Goal: Information Seeking & Learning: Learn about a topic

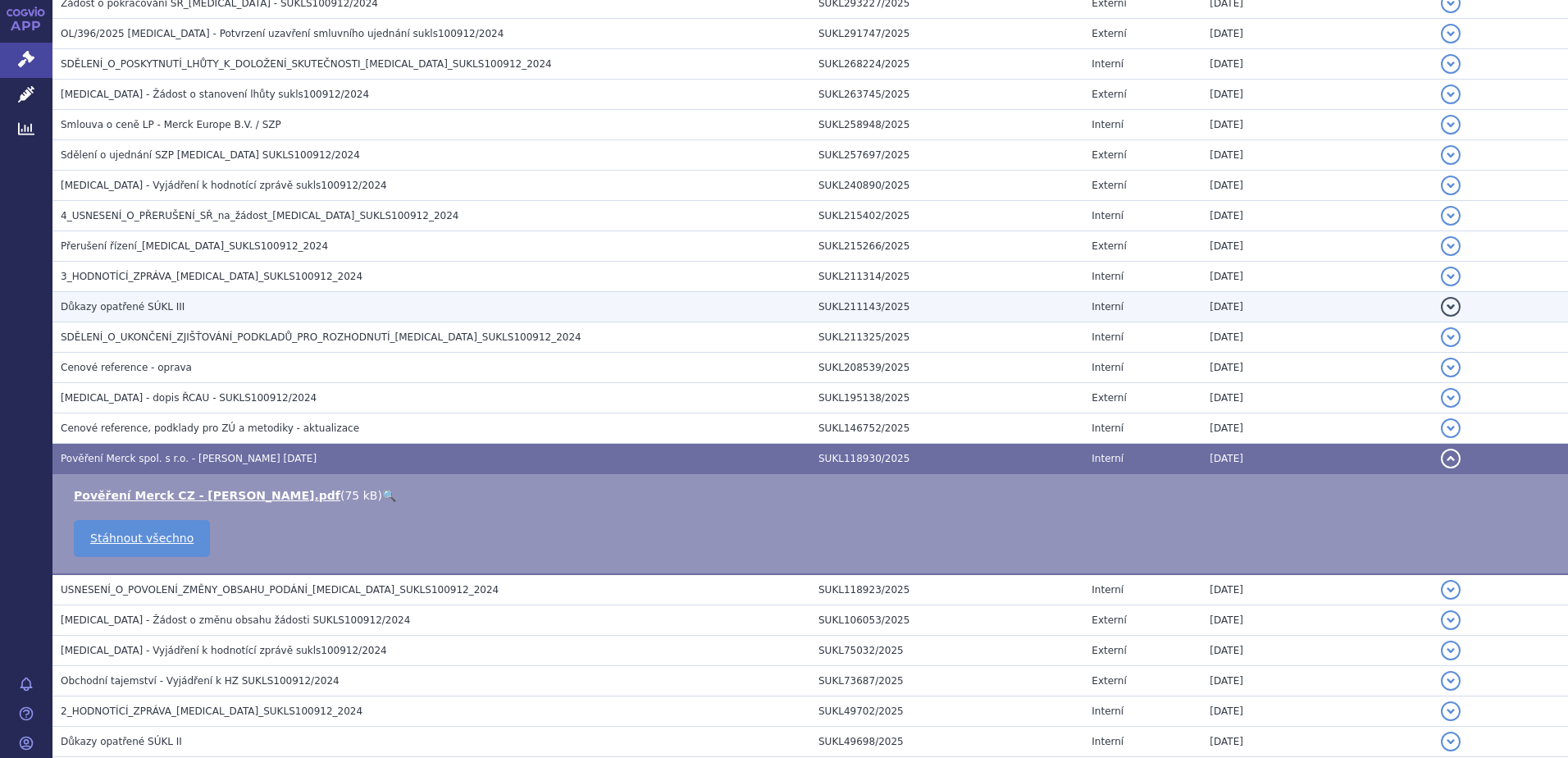
scroll to position [738, 0]
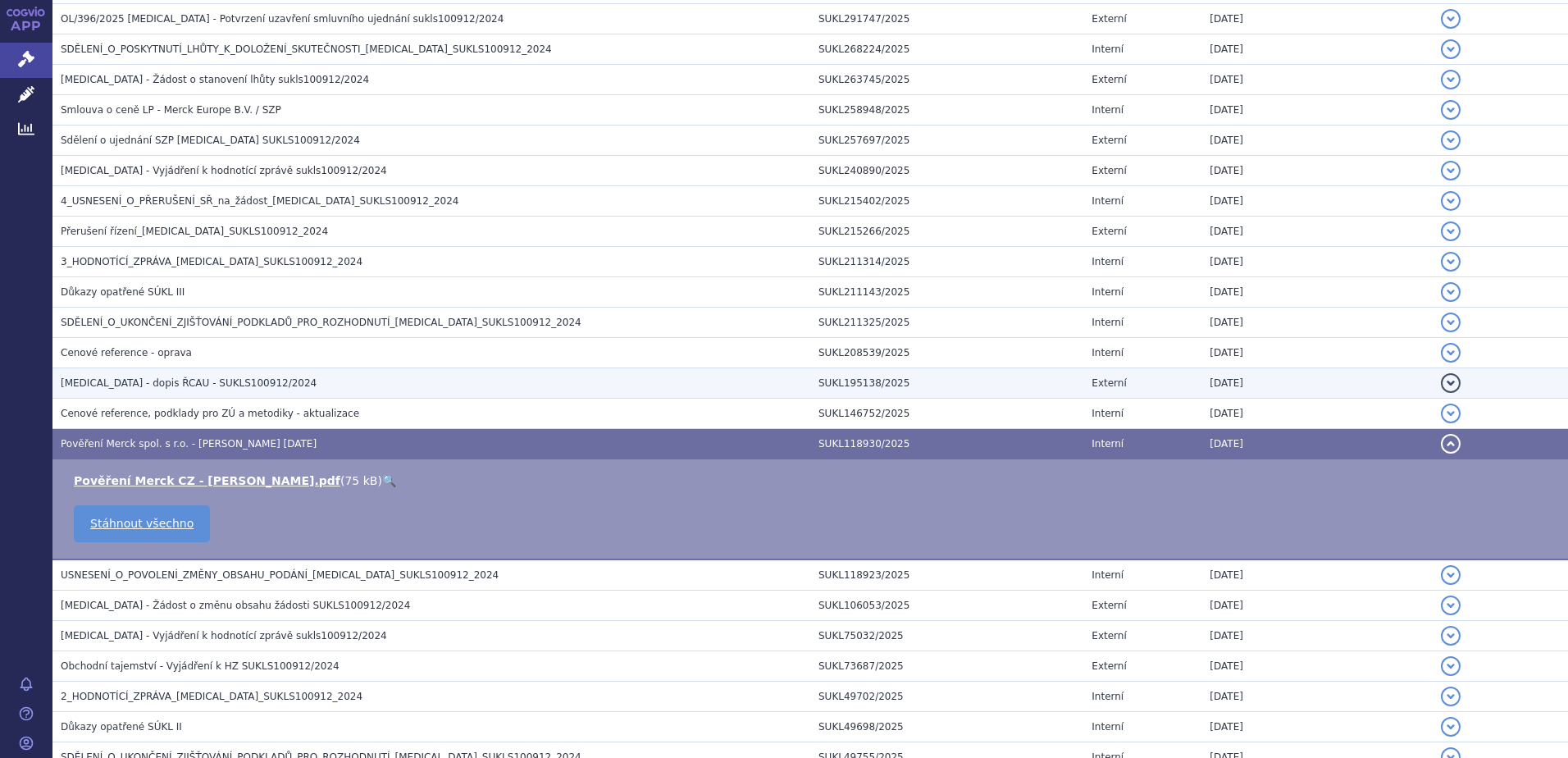
click at [136, 382] on span "[MEDICAL_DATA] - dopis ŘCAU - SUKLS100912/2024" at bounding box center [189, 383] width 256 height 11
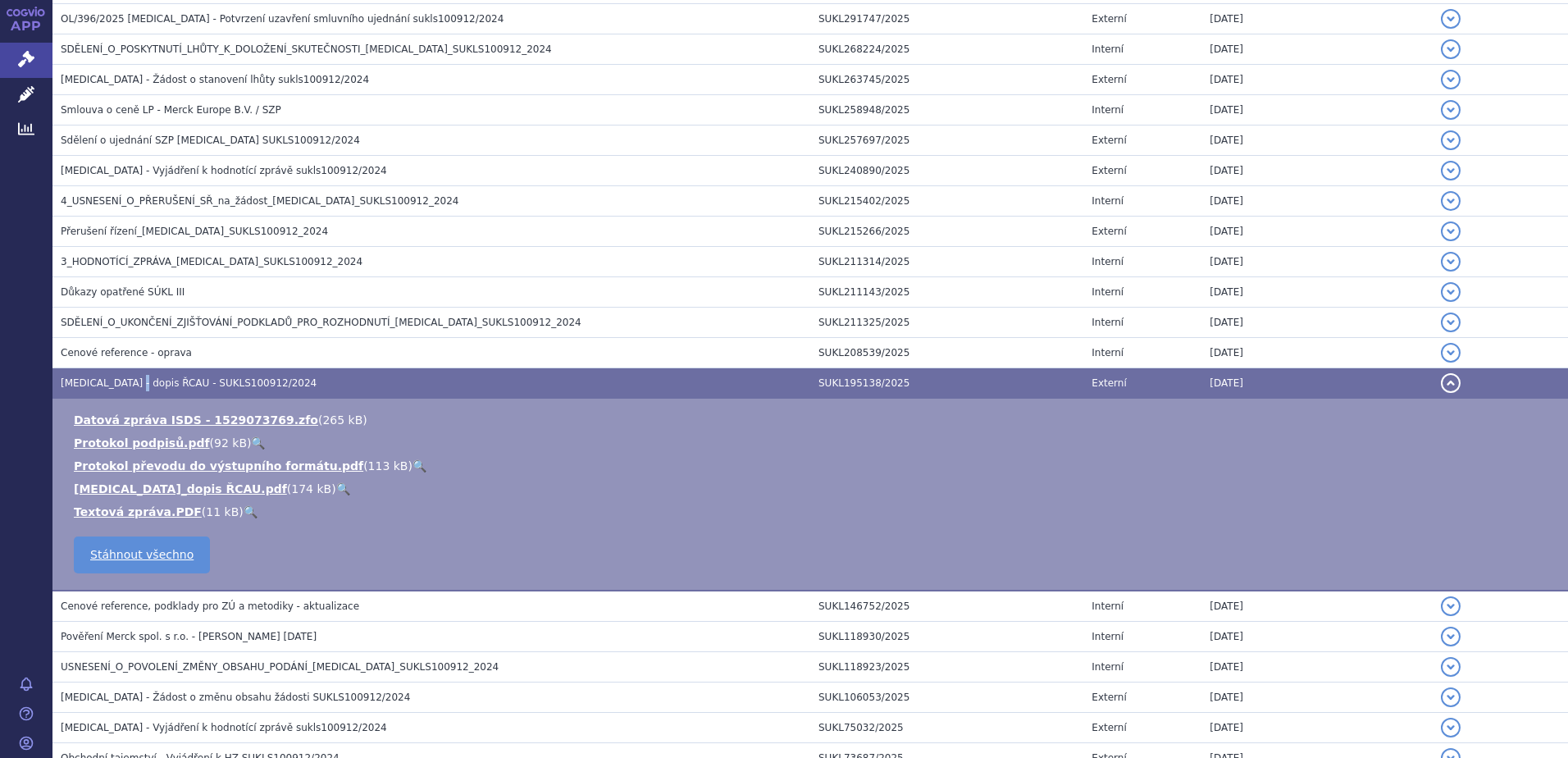
drag, startPoint x: 136, startPoint y: 382, endPoint x: 275, endPoint y: 486, distance: 173.6
click at [336, 486] on link "🔍" at bounding box center [343, 489] width 14 height 13
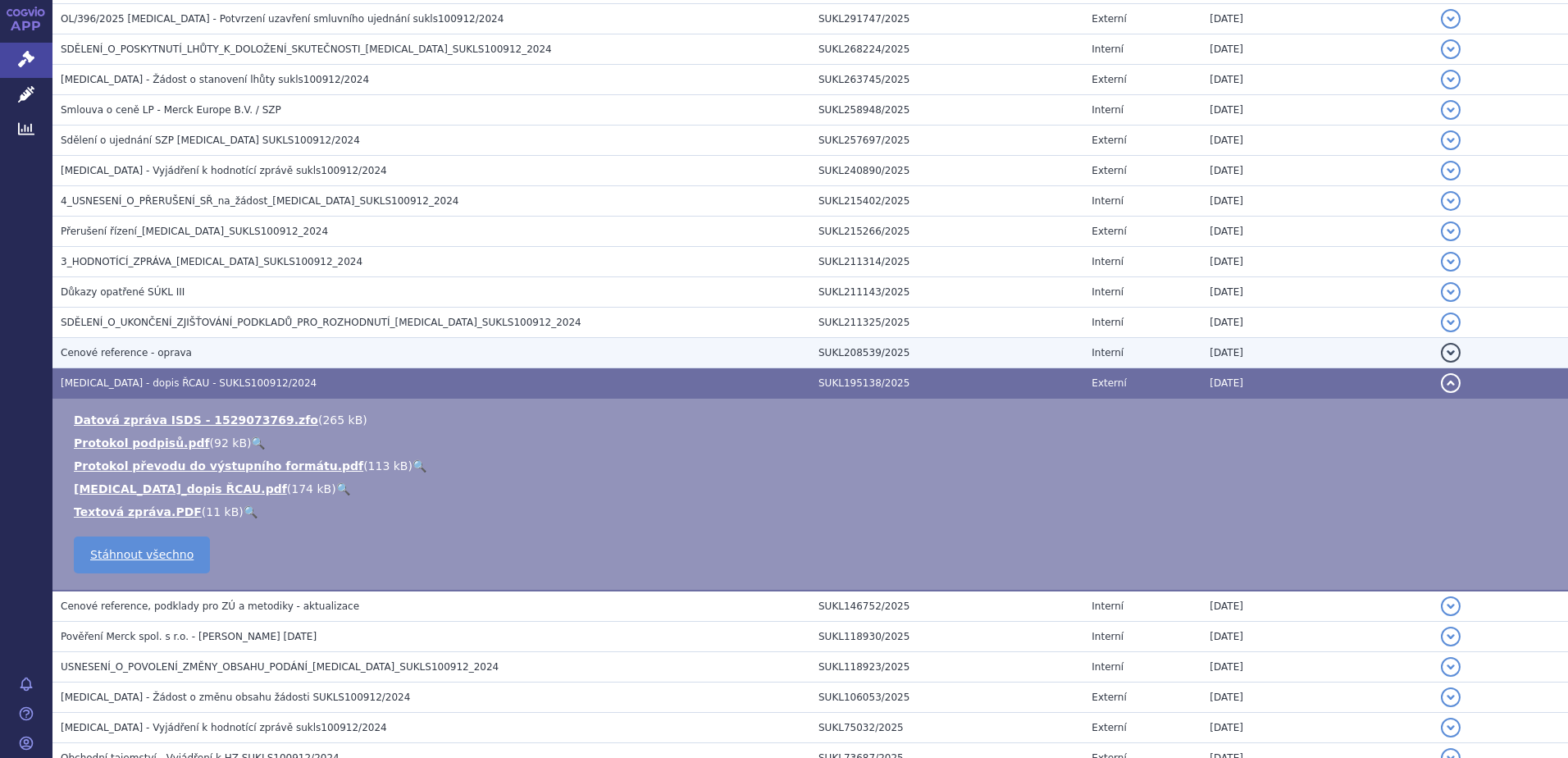
click at [177, 342] on td "Cenové reference - oprava" at bounding box center [431, 353] width 758 height 30
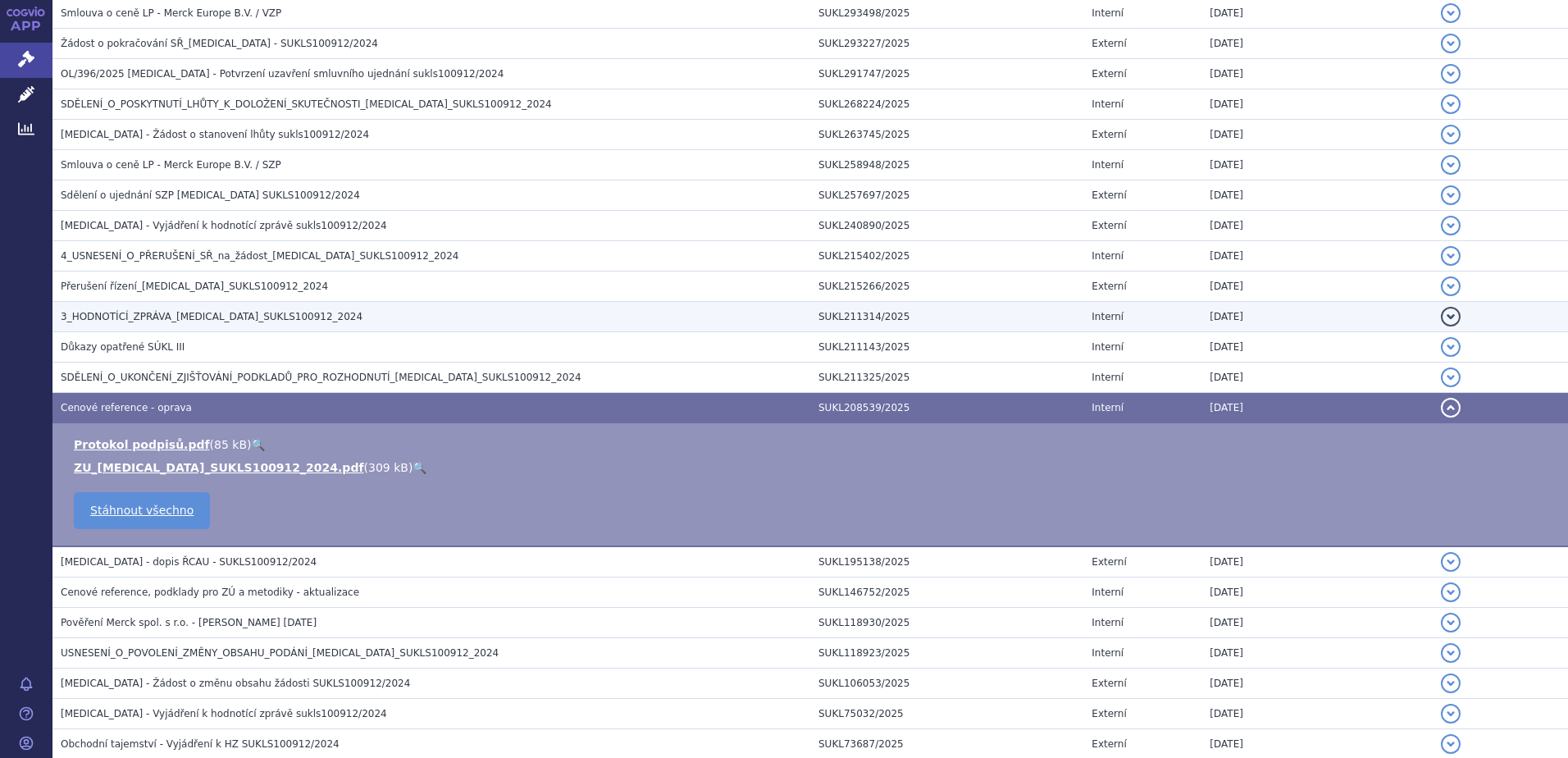
scroll to position [656, 0]
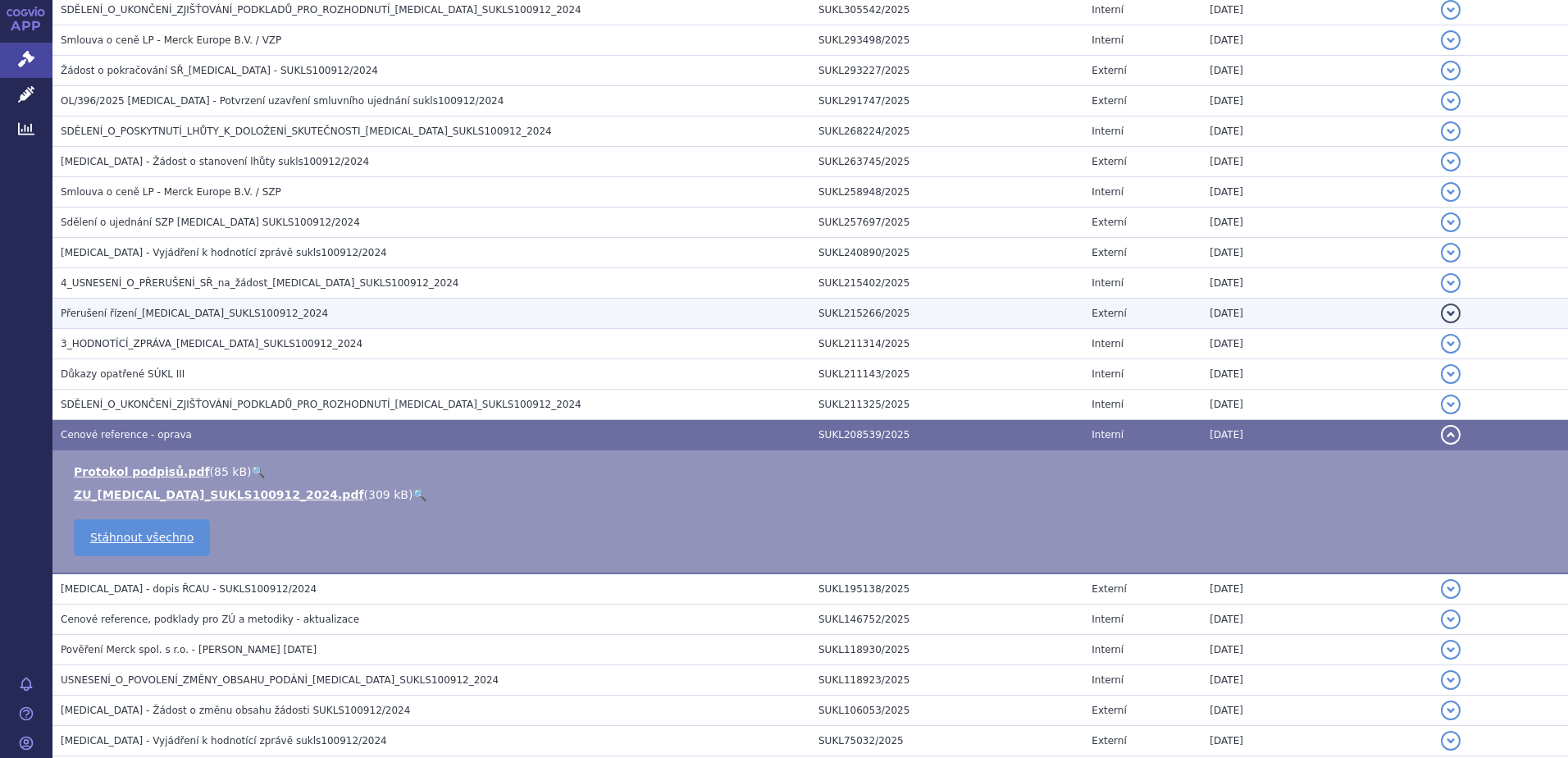
click at [138, 312] on span "Přerušení řízení_[MEDICAL_DATA]_SUKLS100912_2024" at bounding box center [195, 313] width 268 height 11
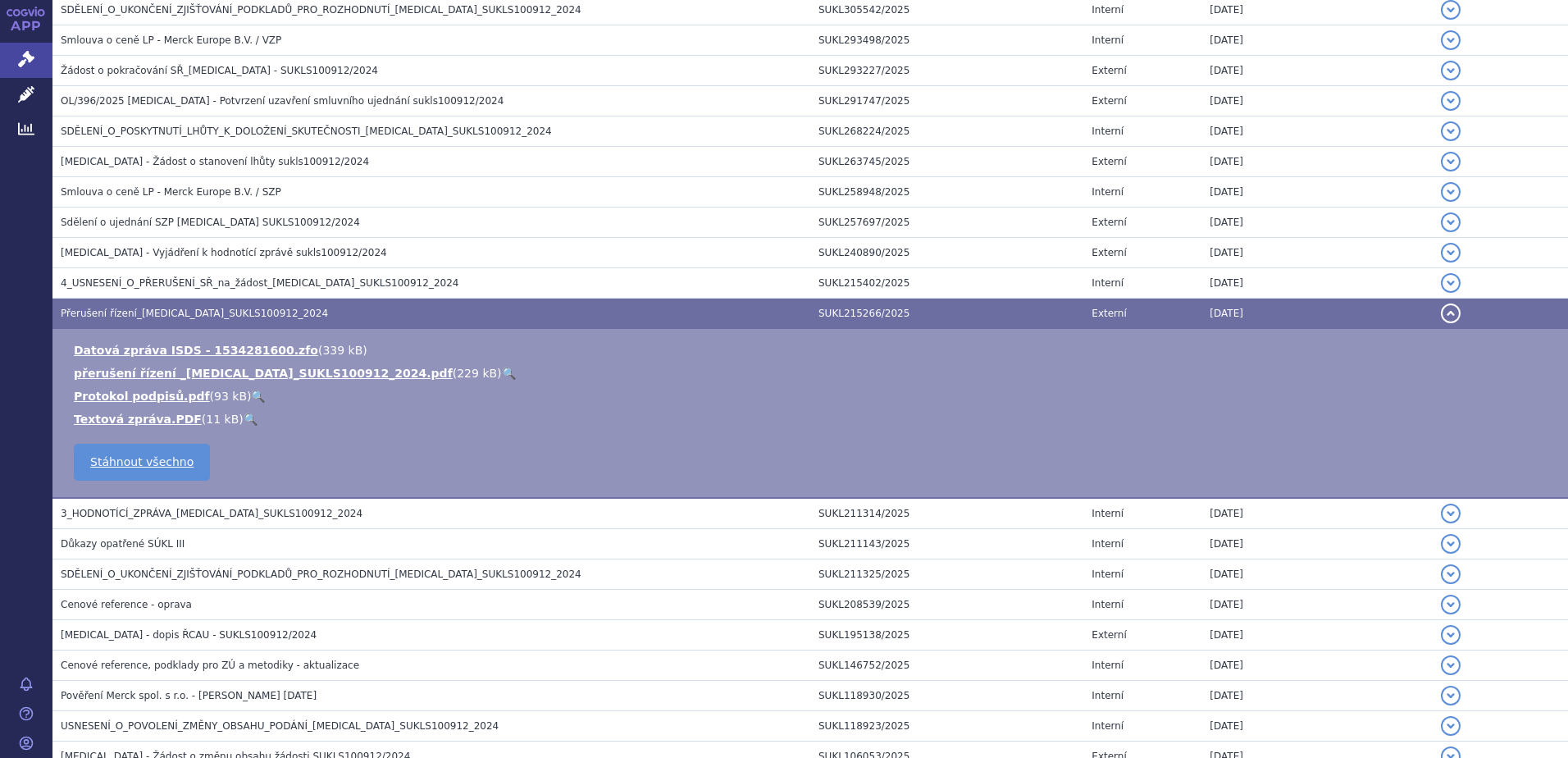
click at [502, 374] on link "🔍" at bounding box center [509, 373] width 14 height 13
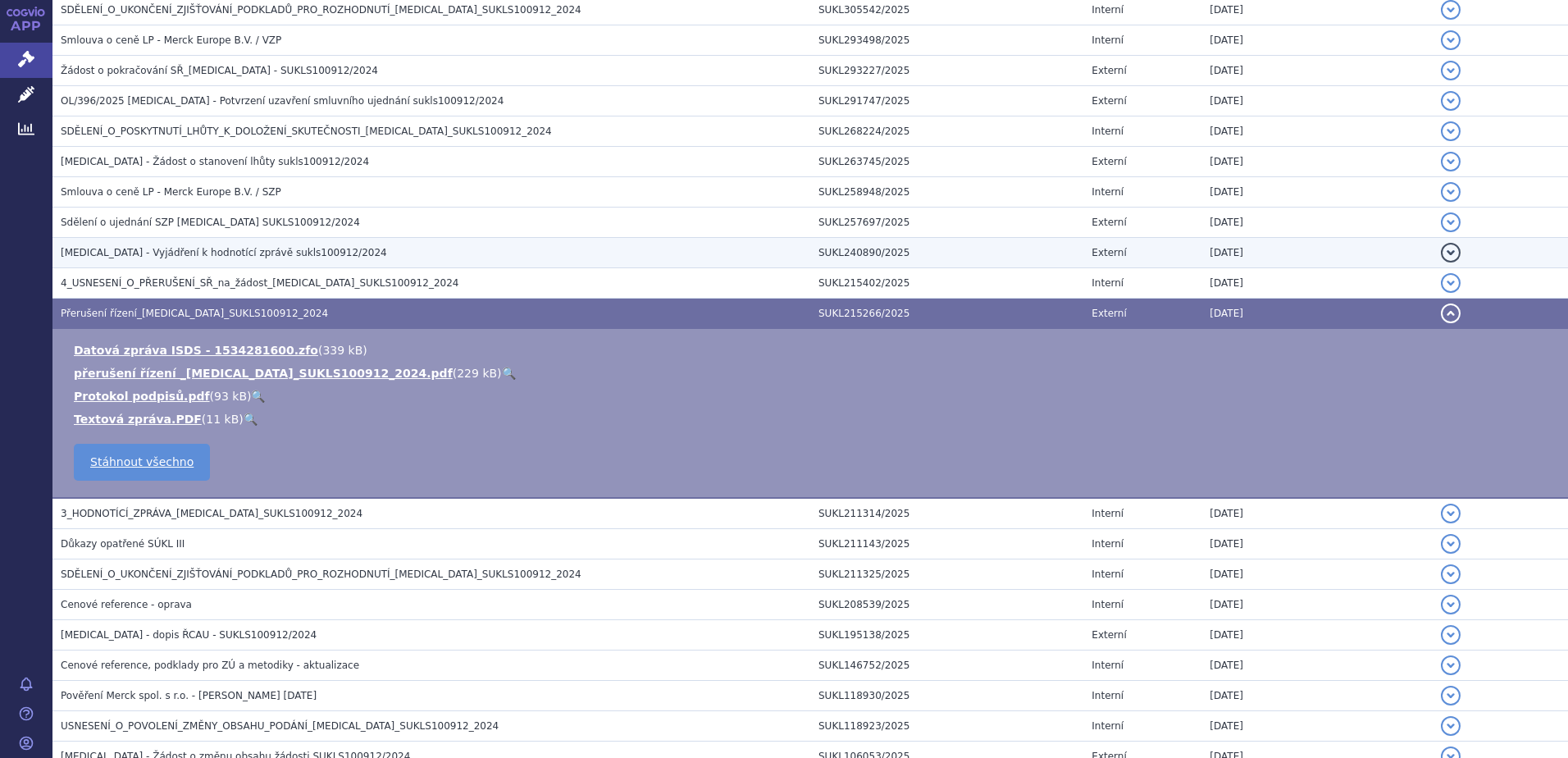
click at [151, 249] on span "[MEDICAL_DATA] - Vyjádření k hodnotící zprávě sukls100912/2024" at bounding box center [224, 252] width 327 height 11
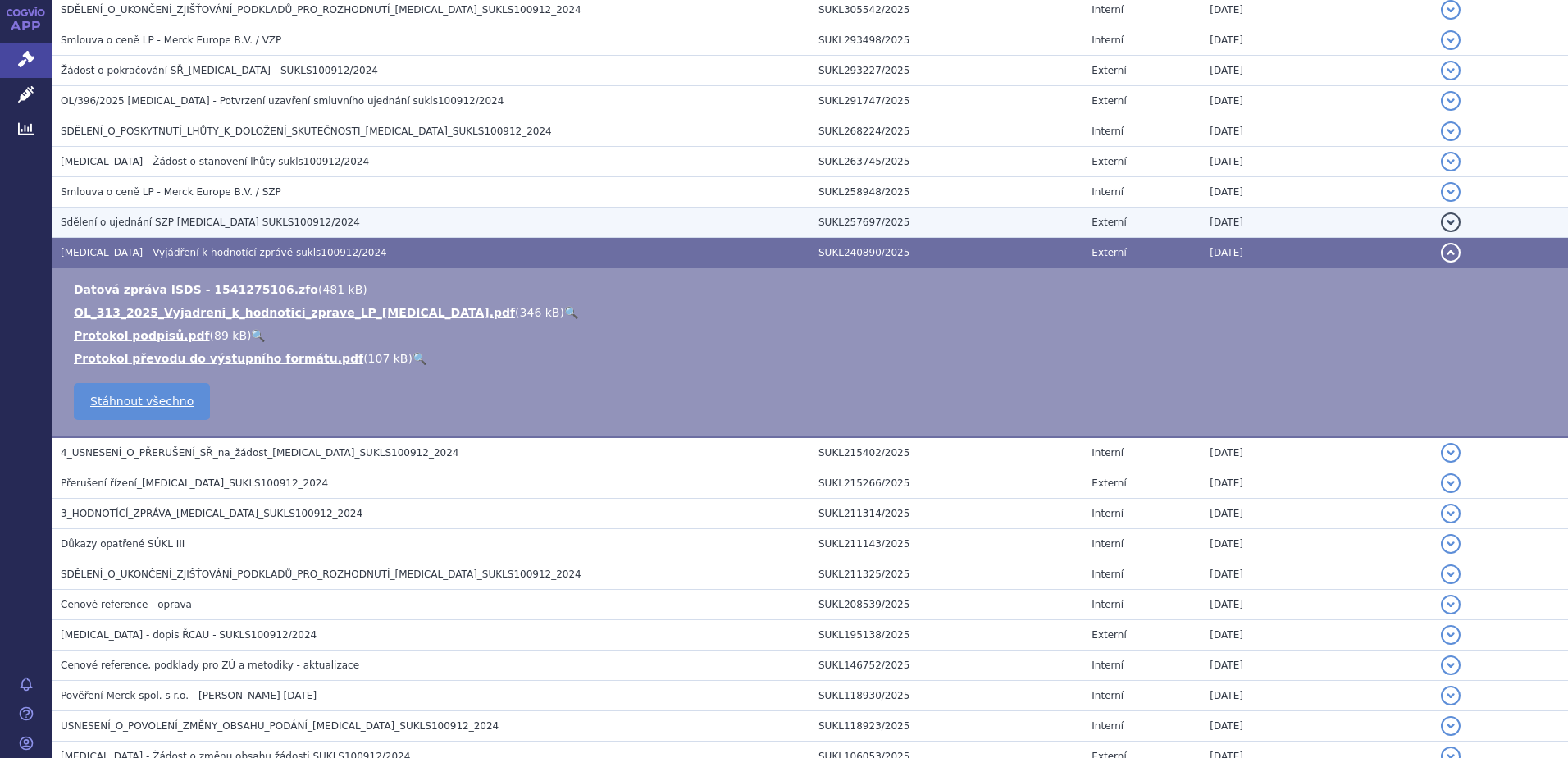
click at [159, 224] on span "Sdělení o ujednání SZP [MEDICAL_DATA] SUKLS100912/2024" at bounding box center [210, 222] width 299 height 11
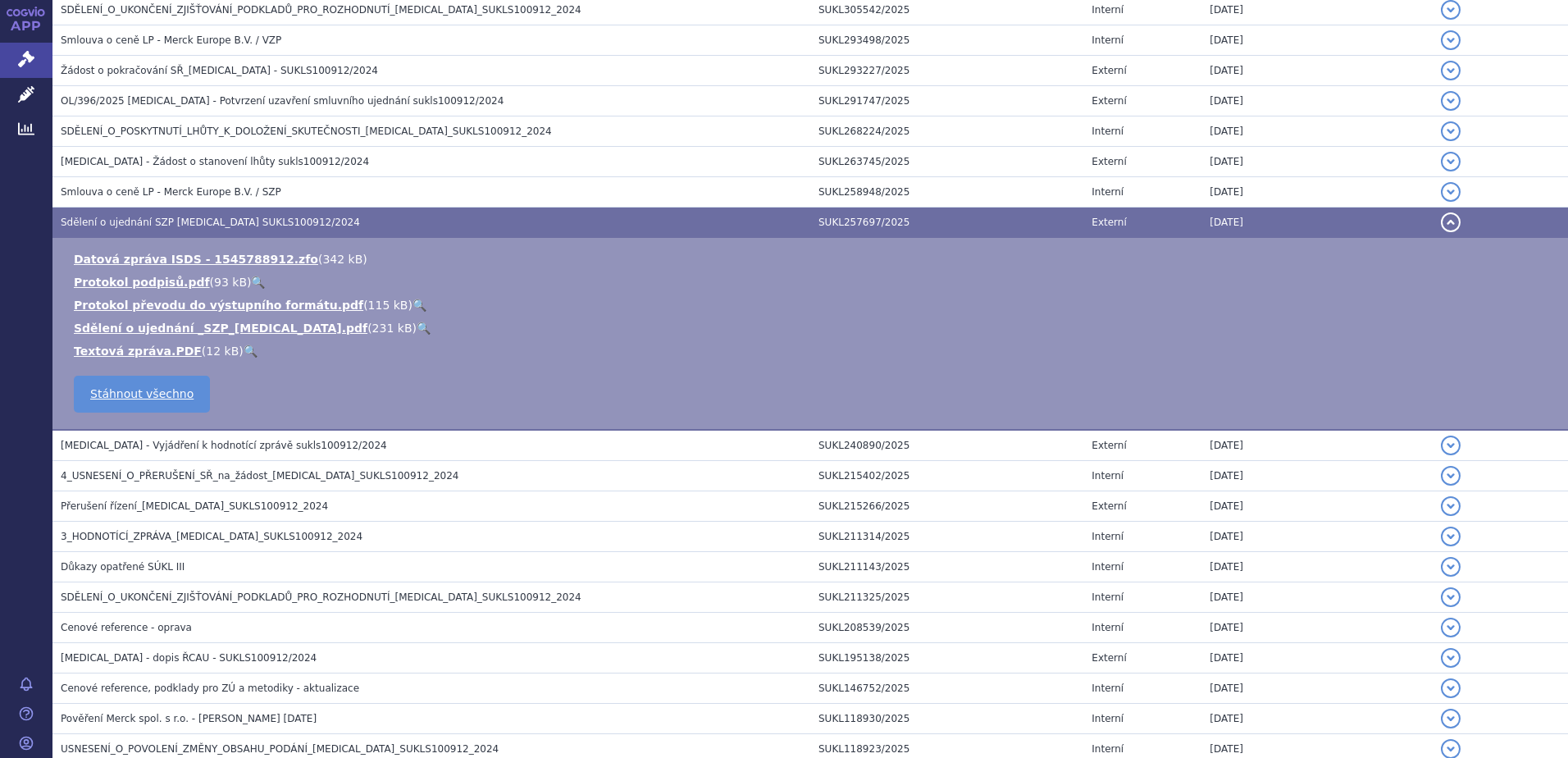
click at [417, 329] on link "🔍" at bounding box center [423, 328] width 14 height 13
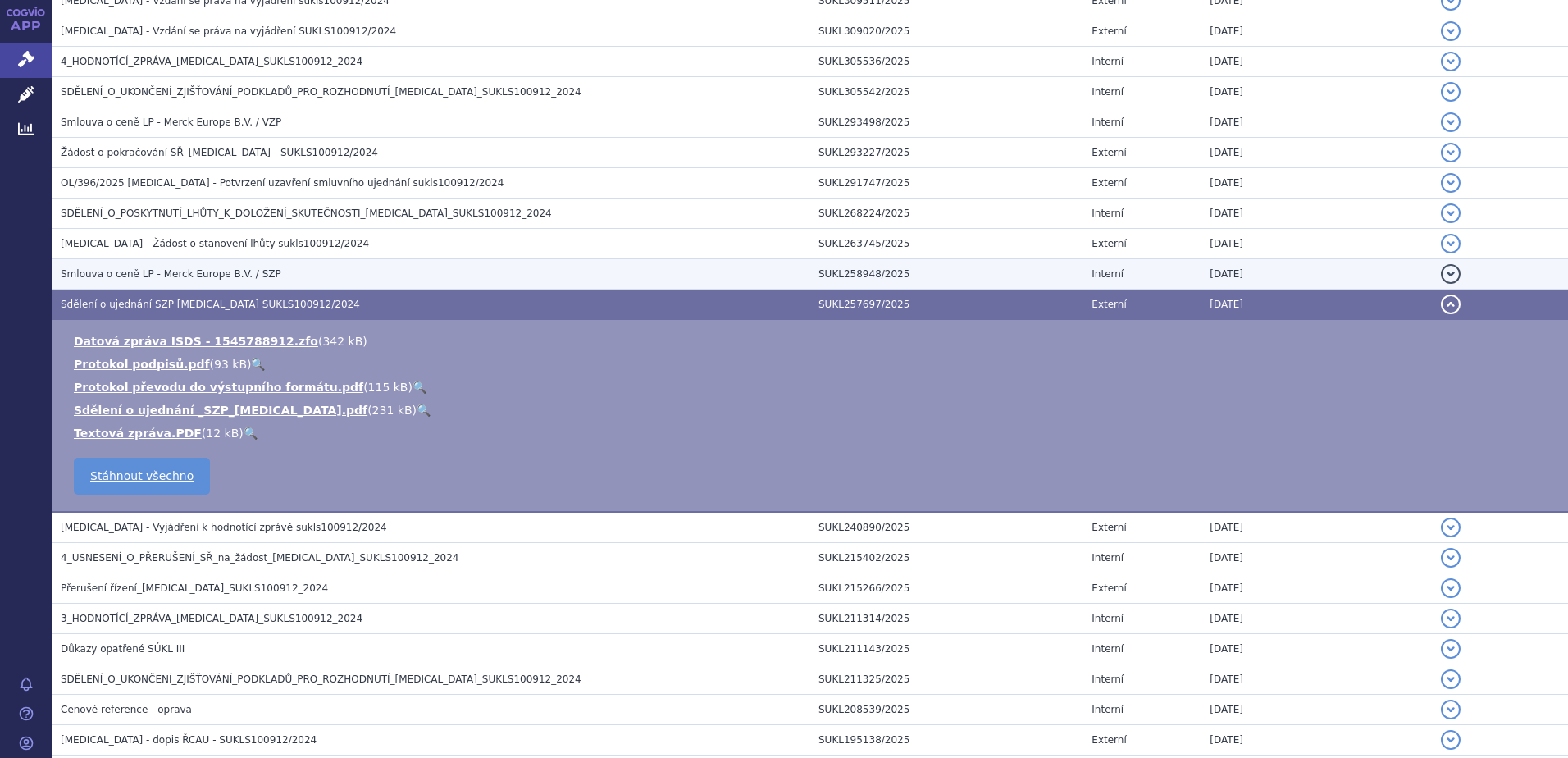
click at [156, 270] on span "Smlouva o ceně LP - Merck Europe B.V. / SZP" at bounding box center [171, 274] width 220 height 11
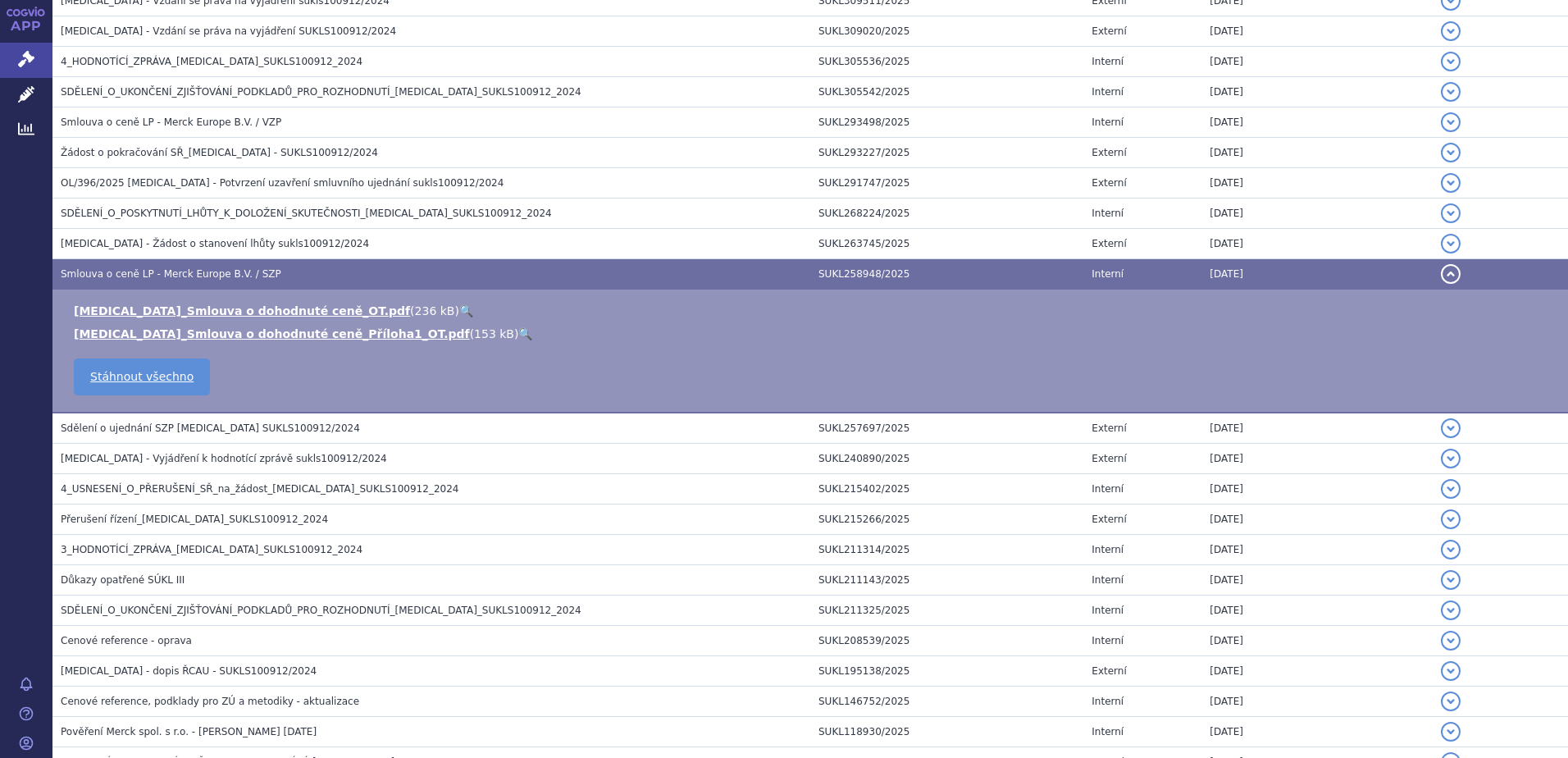
click at [518, 335] on link "🔍" at bounding box center [525, 334] width 14 height 13
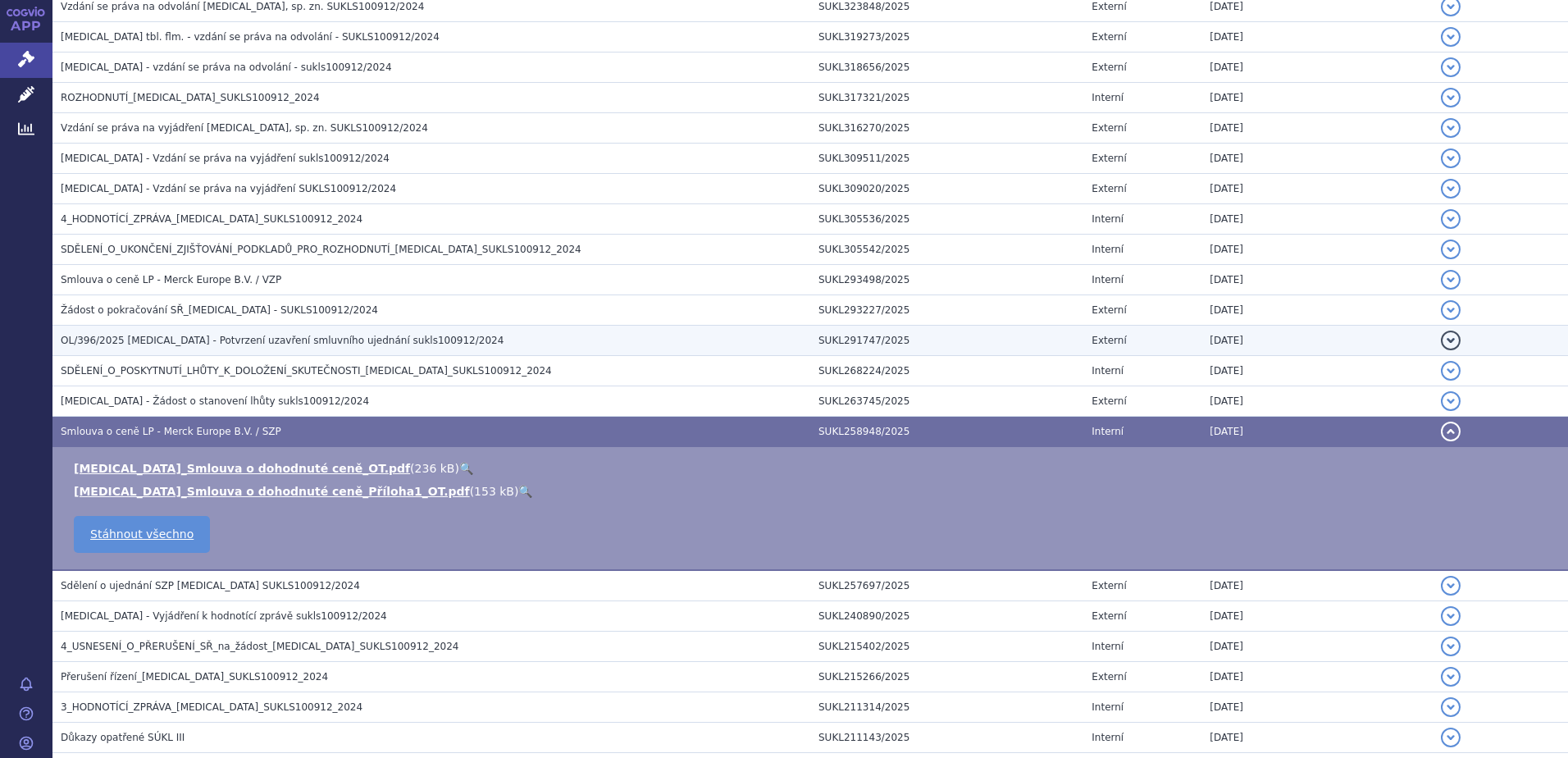
scroll to position [410, 0]
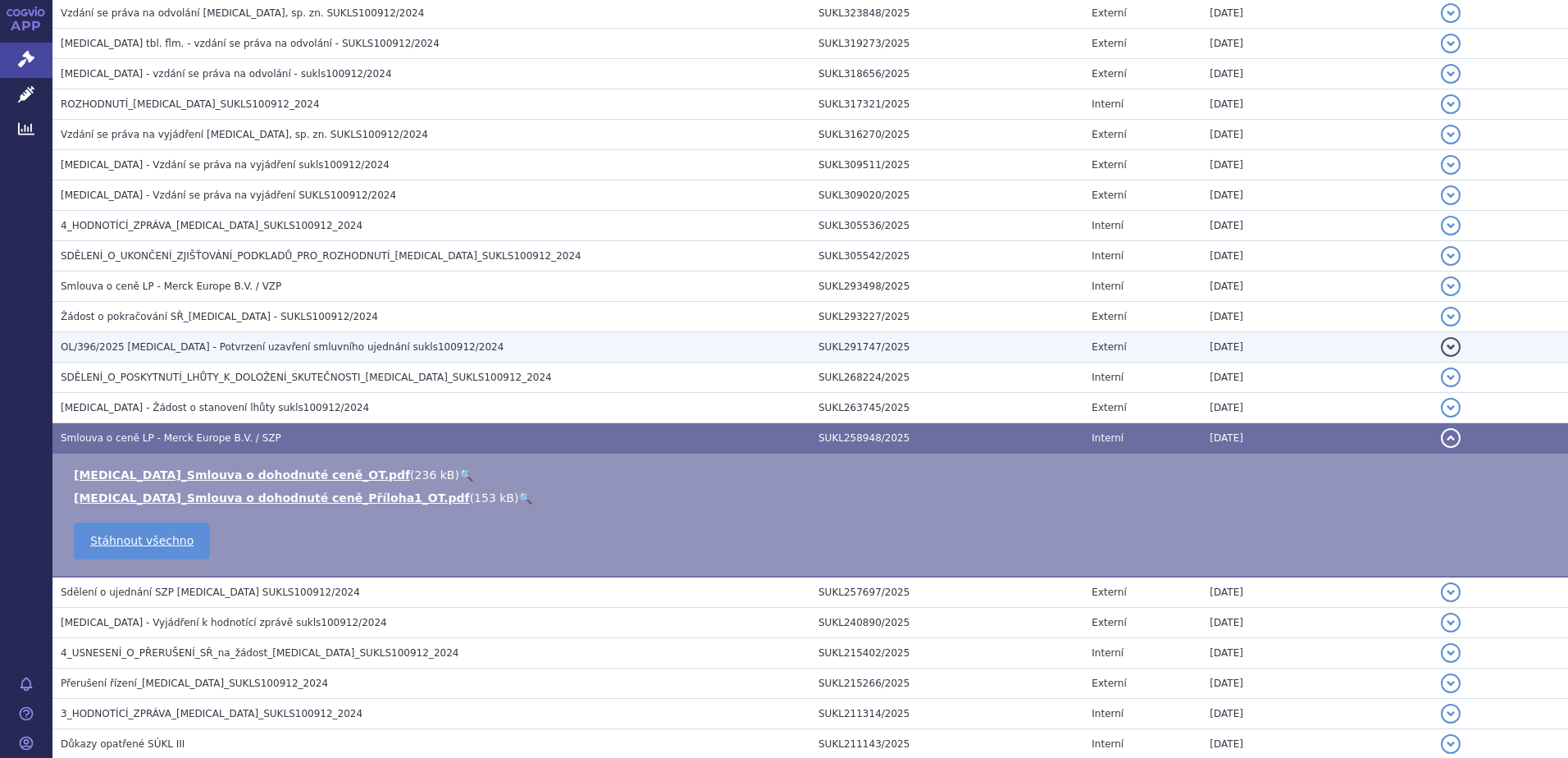
click at [138, 342] on span "OL/396/2025 [MEDICAL_DATA] - Potvrzení uzavření smluvního ujednání sukls100912/…" at bounding box center [282, 347] width 443 height 11
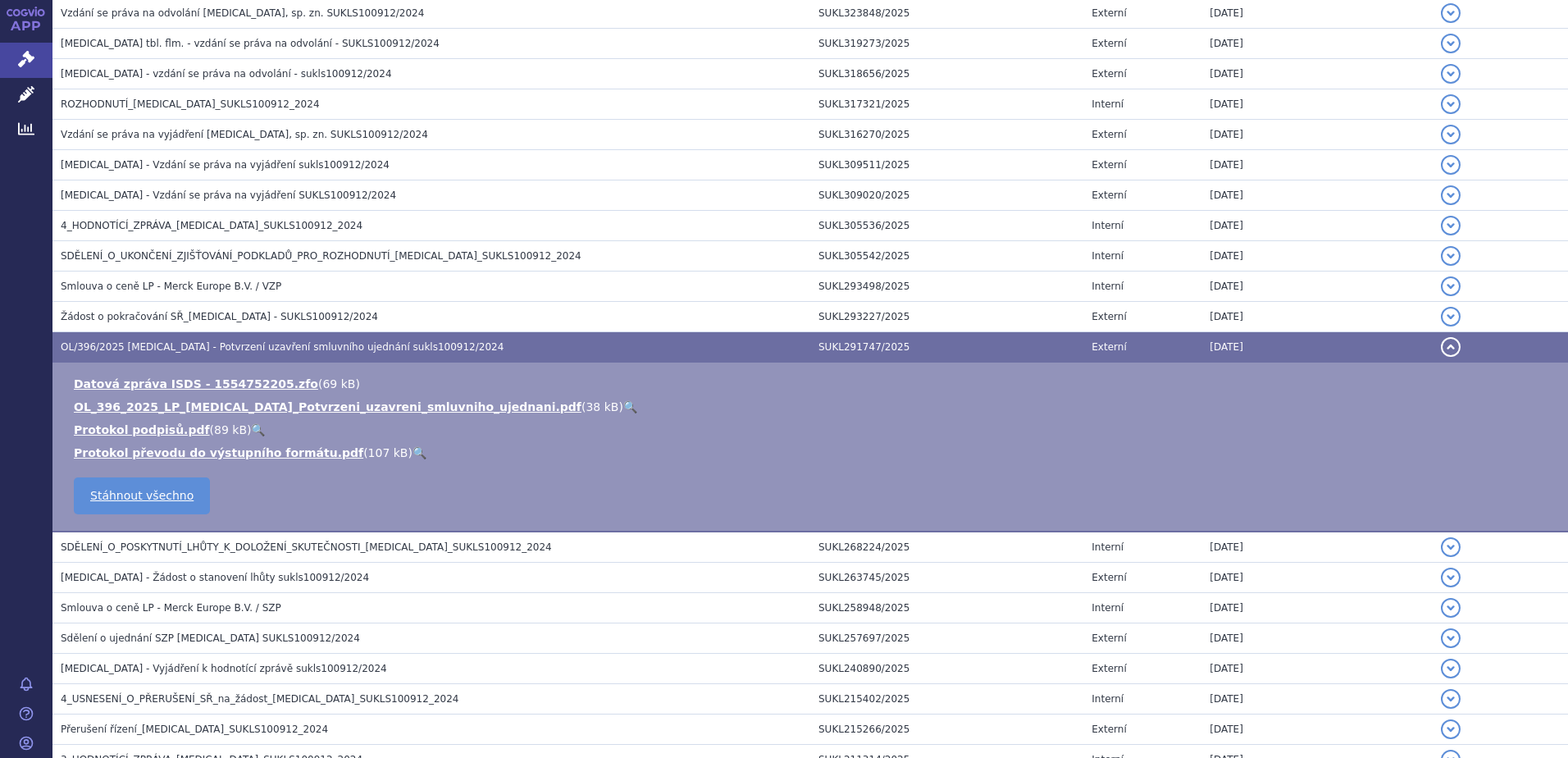
click at [624, 407] on link "🔍" at bounding box center [630, 407] width 14 height 13
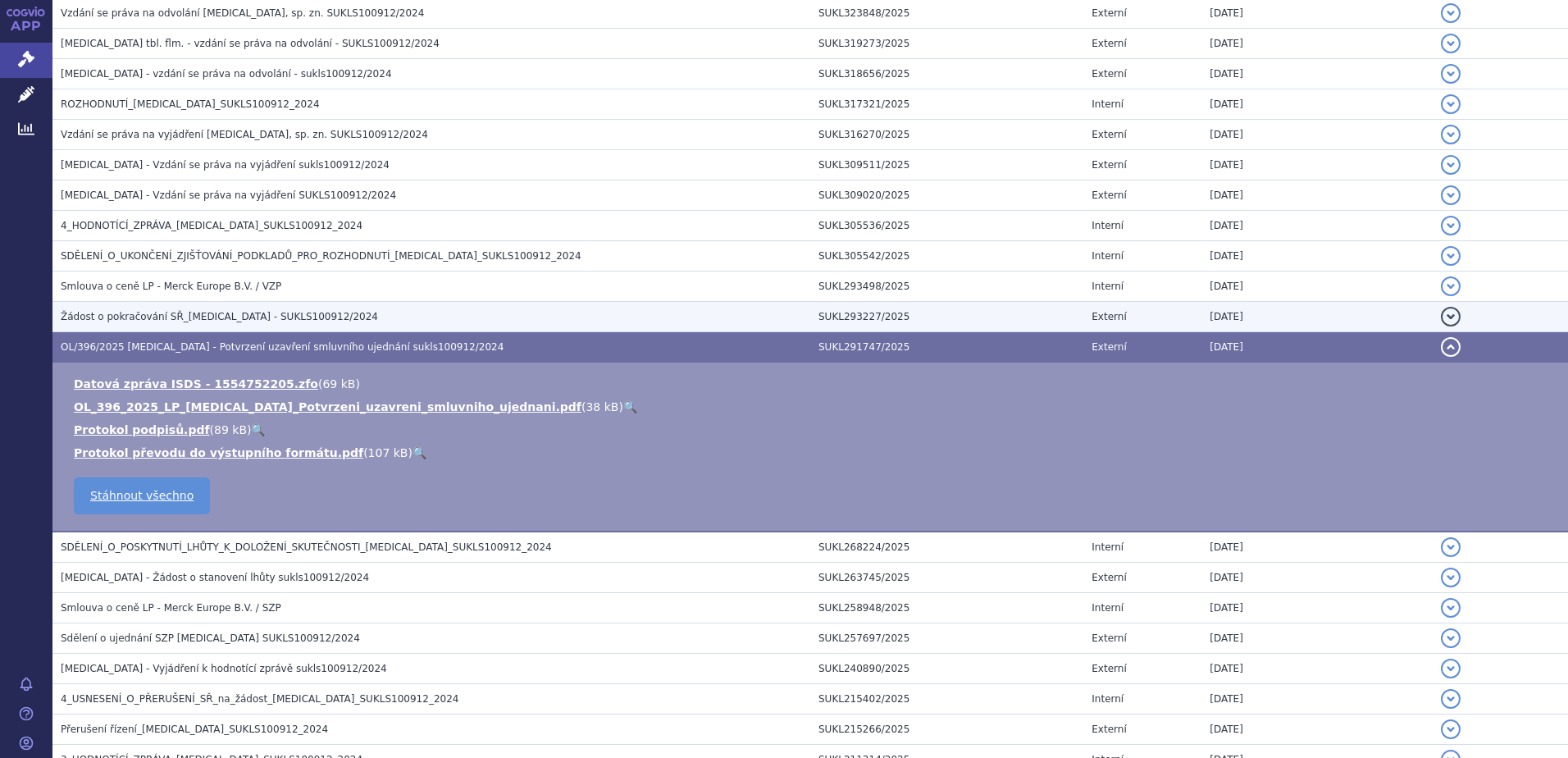
click at [131, 315] on span "Žádost o pokračování SŘ_[MEDICAL_DATA] - SUKLS100912/2024" at bounding box center [219, 317] width 317 height 11
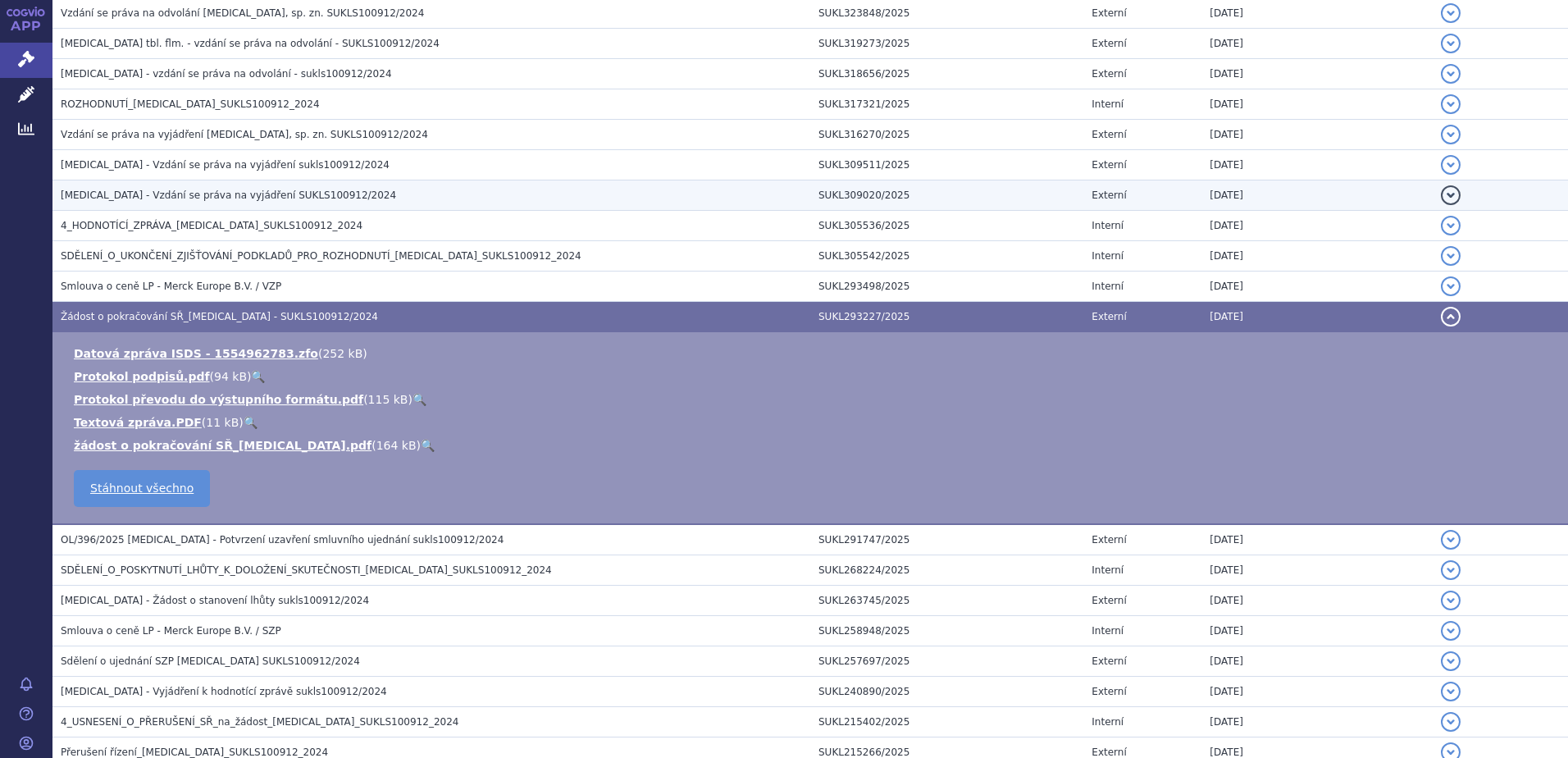
click at [147, 200] on span "[MEDICAL_DATA] - Vzdání se práva na vyjádření SUKLS100912/2024" at bounding box center [228, 195] width 335 height 11
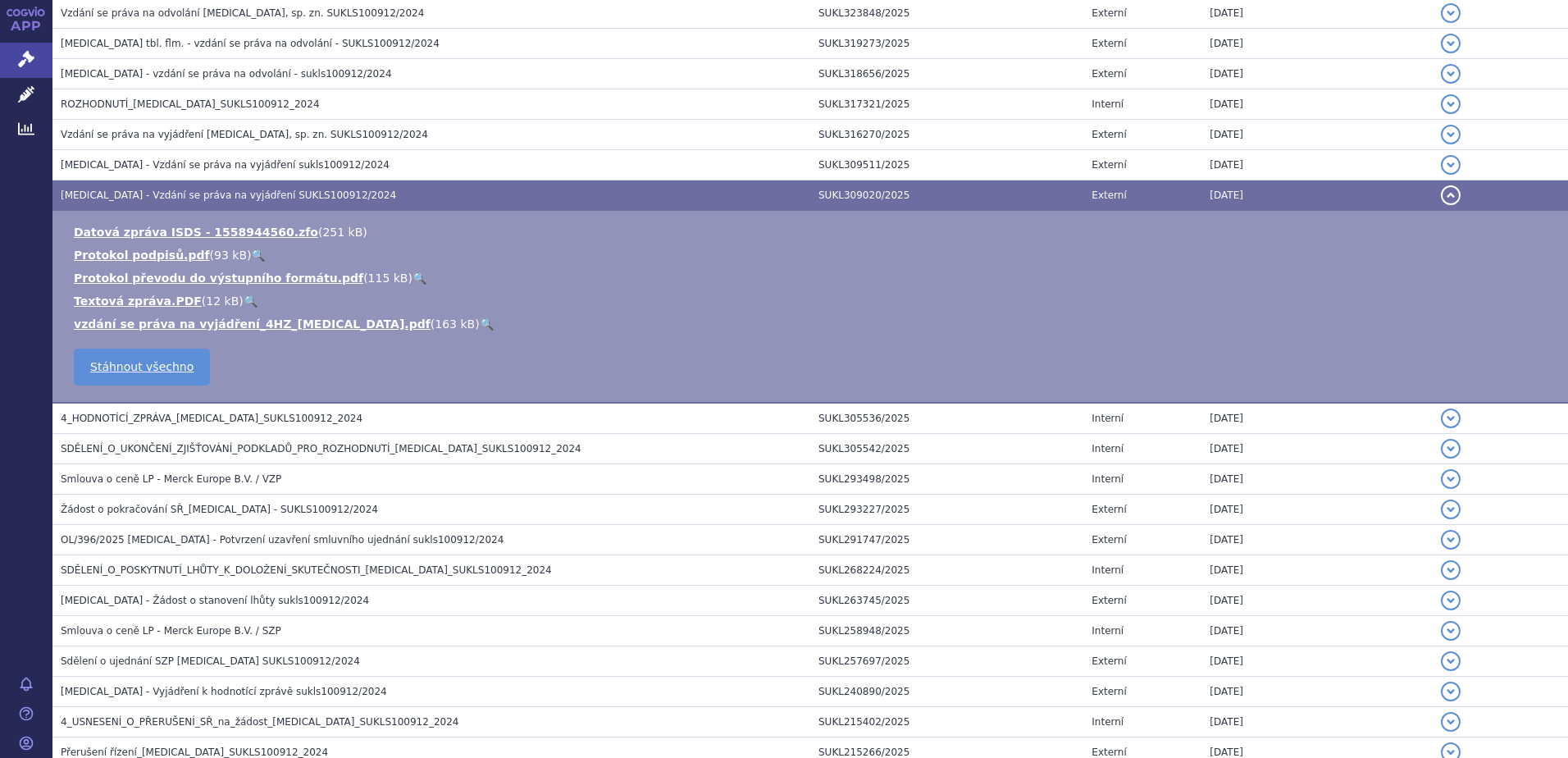
click at [480, 323] on link "🔍" at bounding box center [487, 324] width 14 height 13
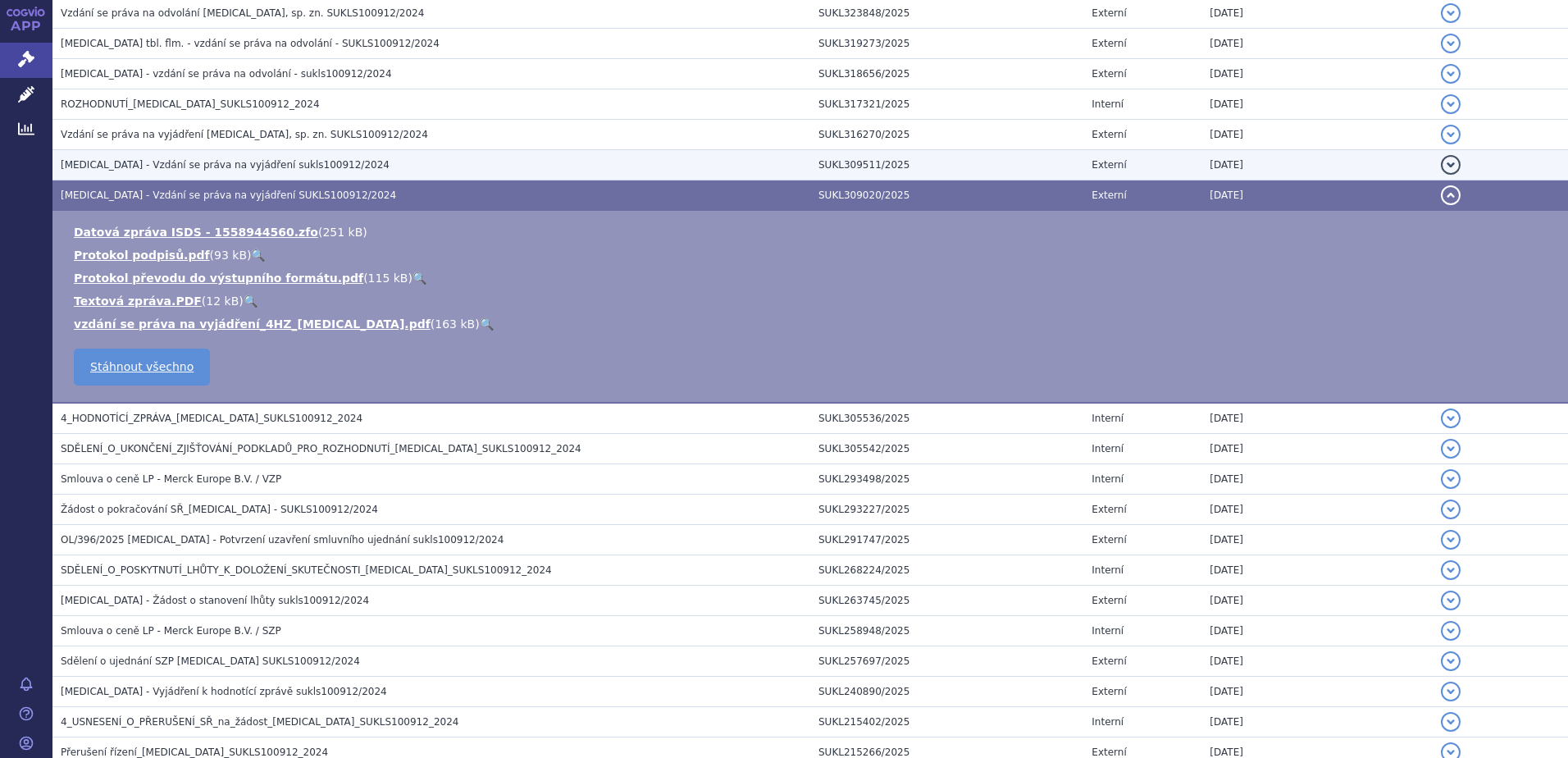
click at [158, 161] on span "[MEDICAL_DATA] - Vzdání se práva na vyjádření sukls100912/2024" at bounding box center [225, 165] width 329 height 11
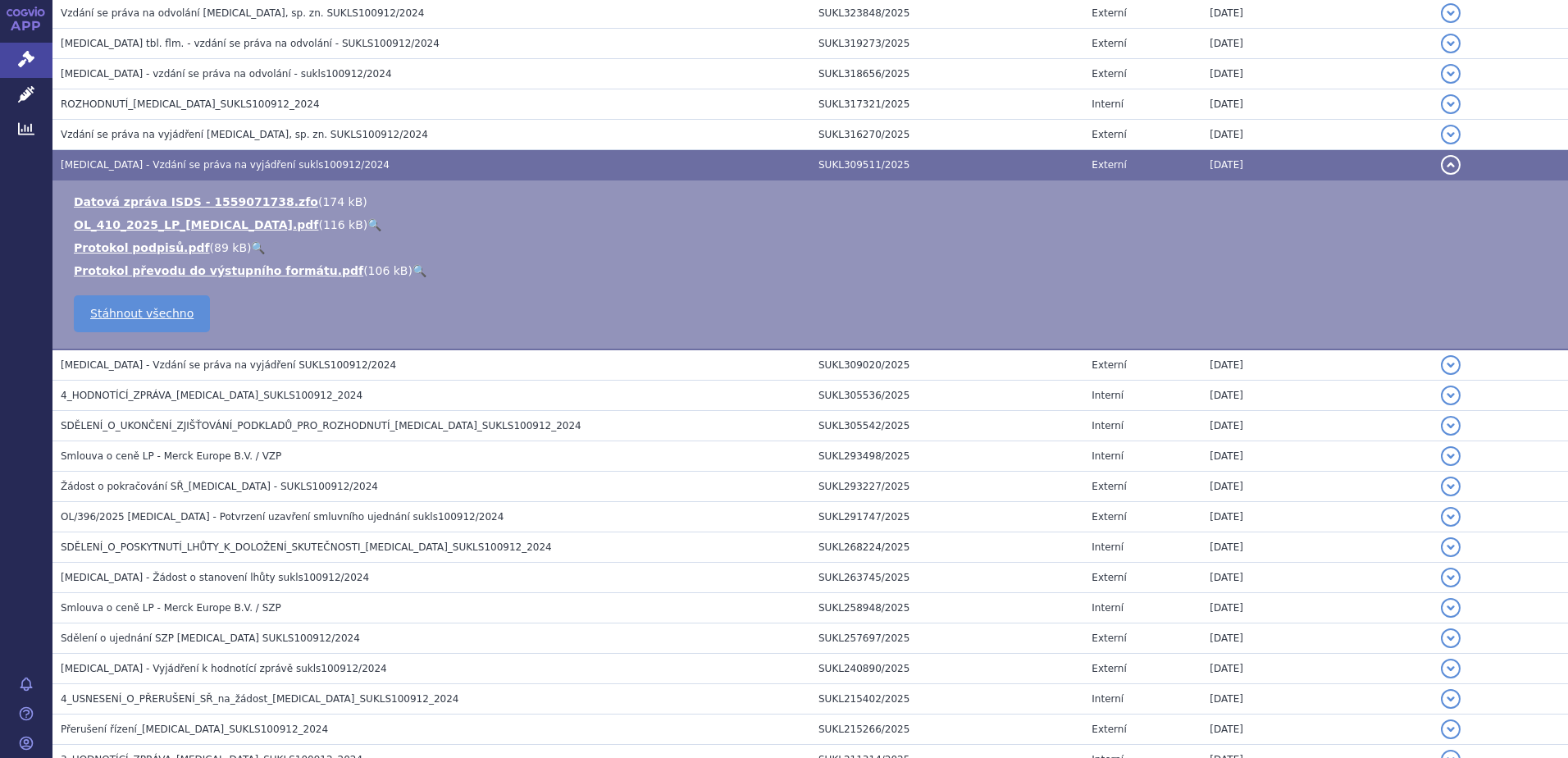
click at [367, 225] on link "🔍" at bounding box center [374, 225] width 14 height 13
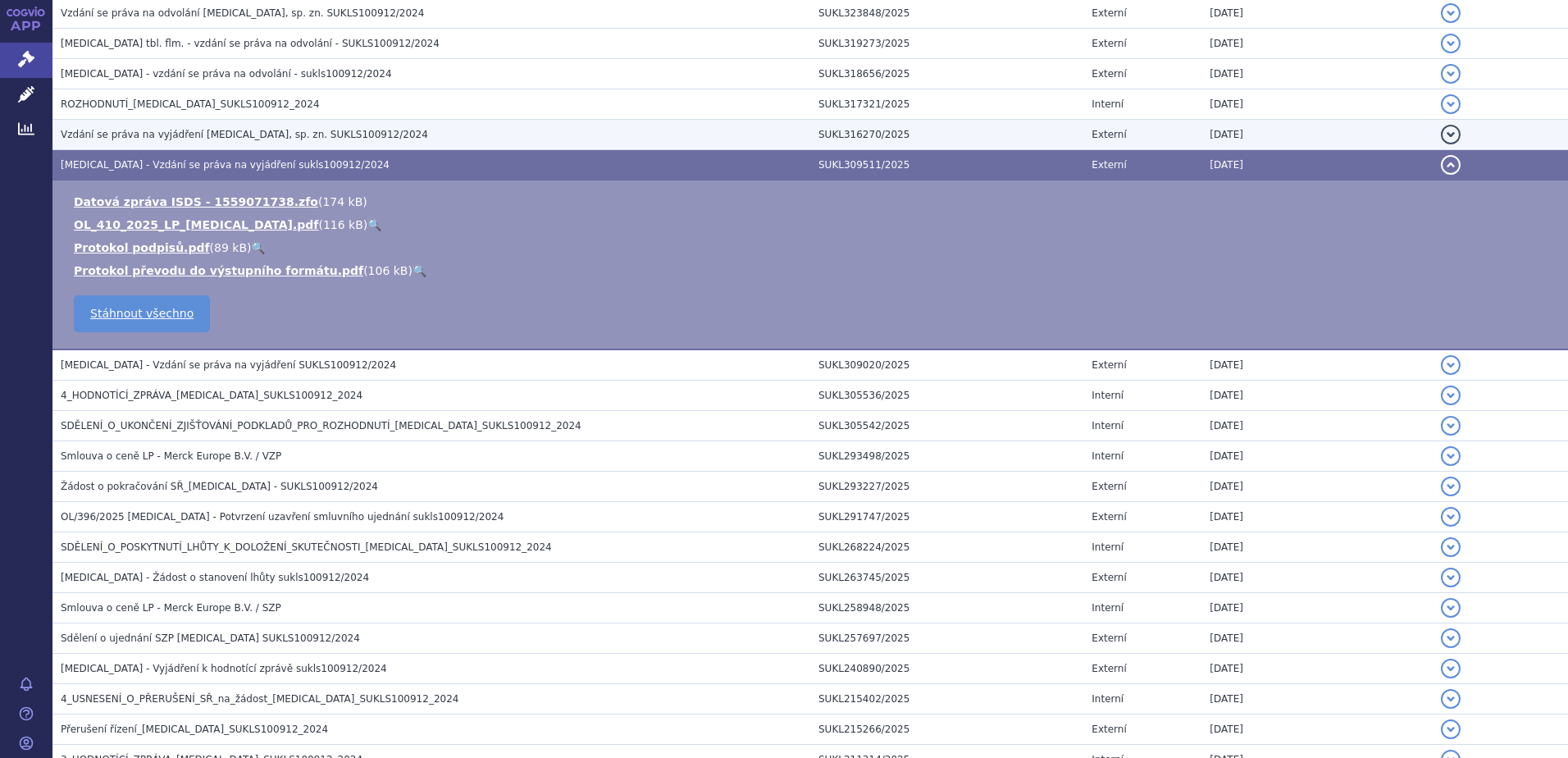
click at [178, 129] on span "Vzdání se práva na vyjádření [MEDICAL_DATA], sp. zn. SUKLS100912/2024" at bounding box center [244, 135] width 367 height 11
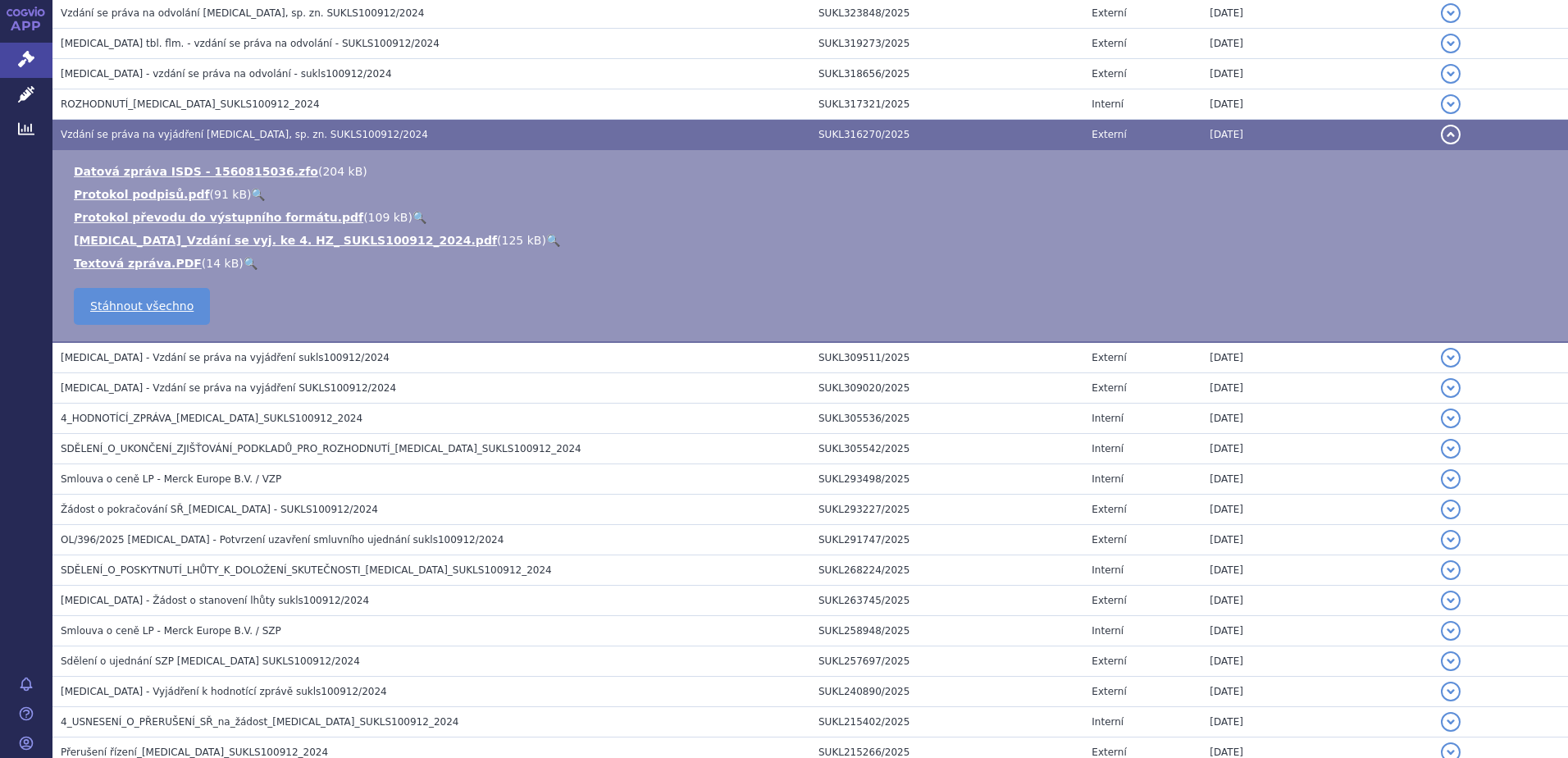
click at [547, 239] on link "🔍" at bounding box center [553, 240] width 14 height 13
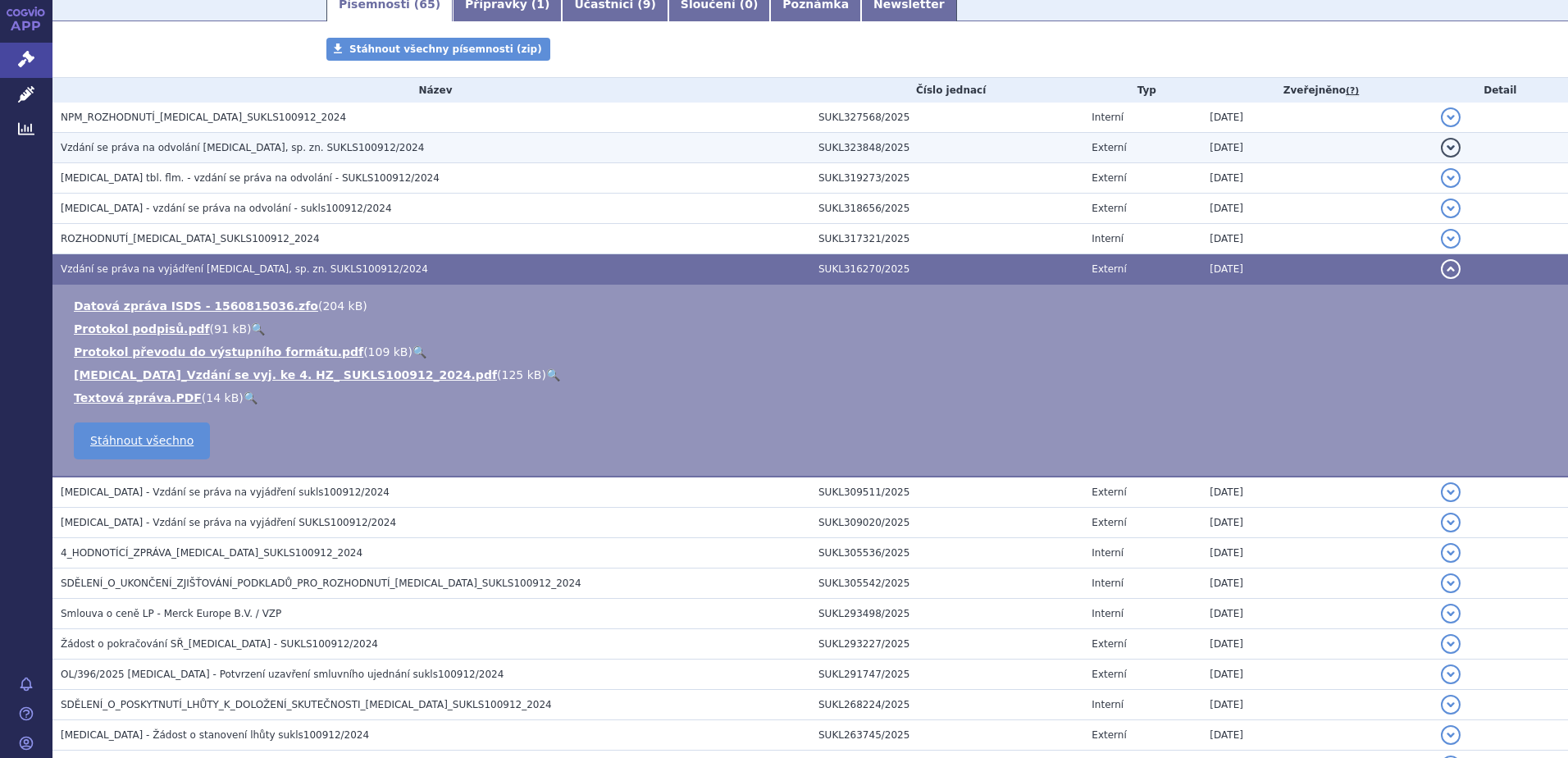
scroll to position [246, 0]
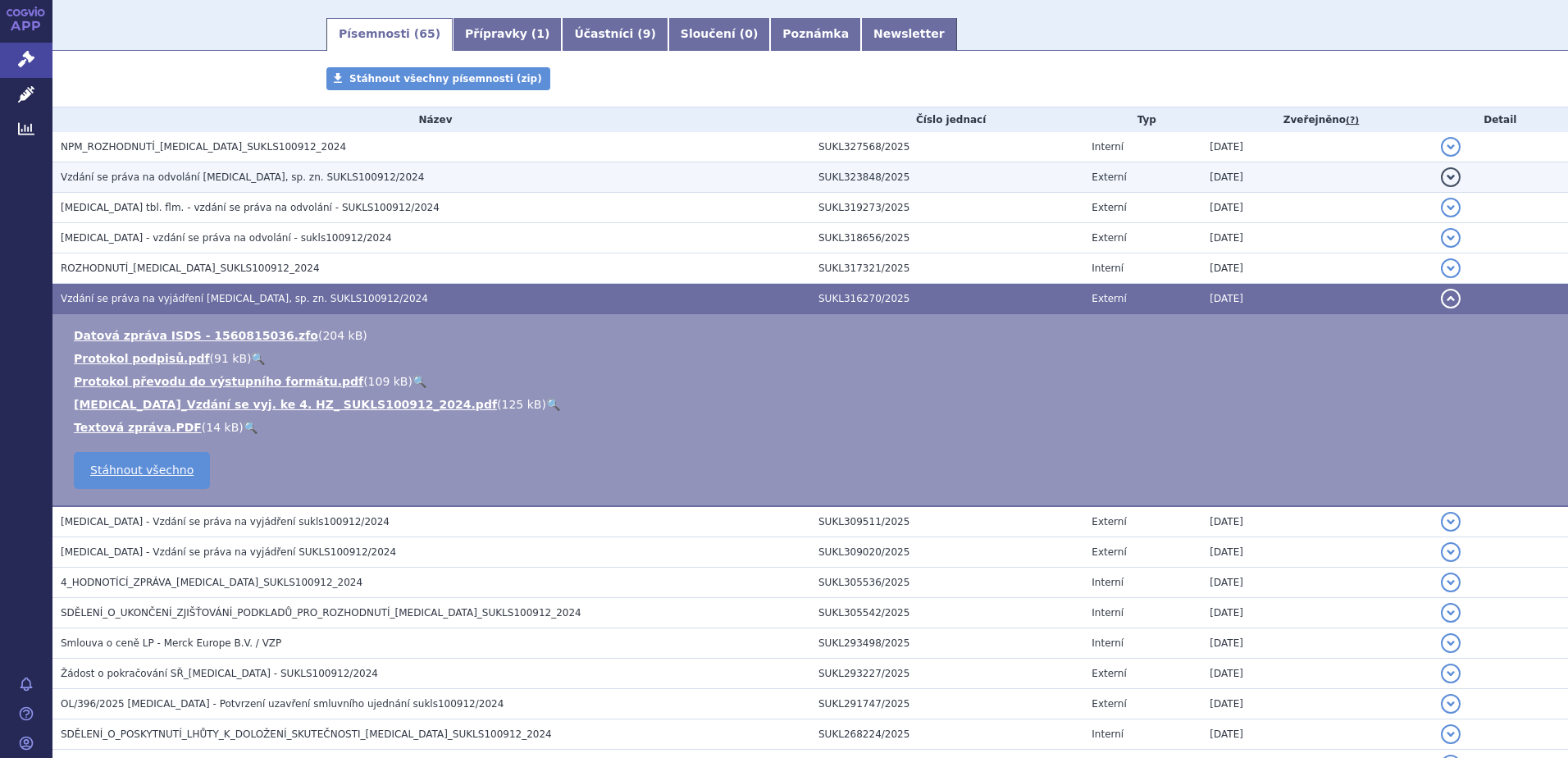
click at [181, 172] on span "Vzdání se práva na odvolání [MEDICAL_DATA], sp. zn. SUKLS100912/2024" at bounding box center [242, 177] width 364 height 11
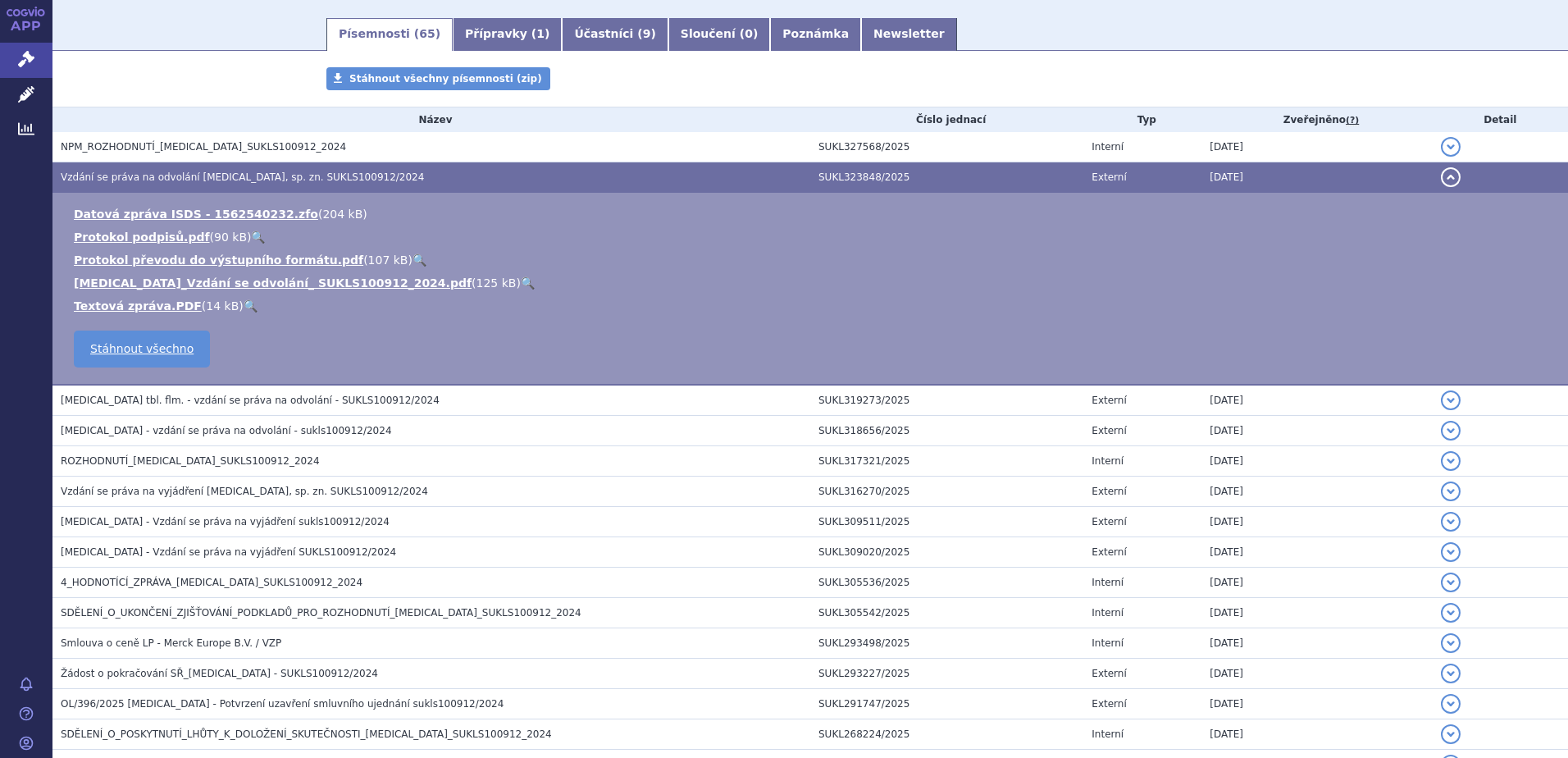
click at [521, 277] on link "🔍" at bounding box center [528, 283] width 14 height 13
click at [139, 399] on span "[MEDICAL_DATA] tbl. flm. - vzdání se práva na odvolání - SUKLS100912/2024" at bounding box center [250, 400] width 379 height 11
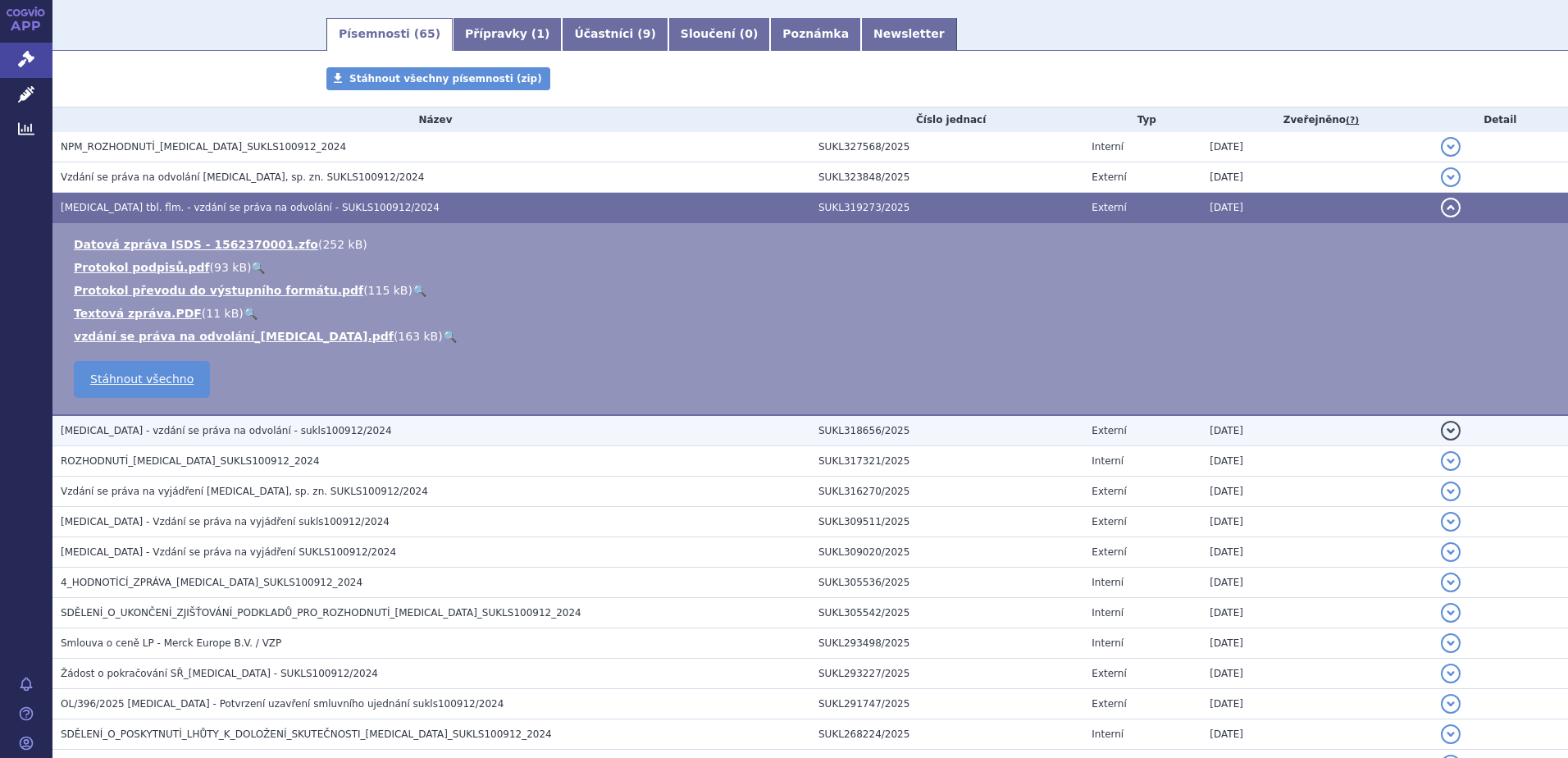
click at [133, 431] on span "[MEDICAL_DATA] - vzdání se práva na odvolání - sukls100912/2024" at bounding box center [226, 431] width 331 height 11
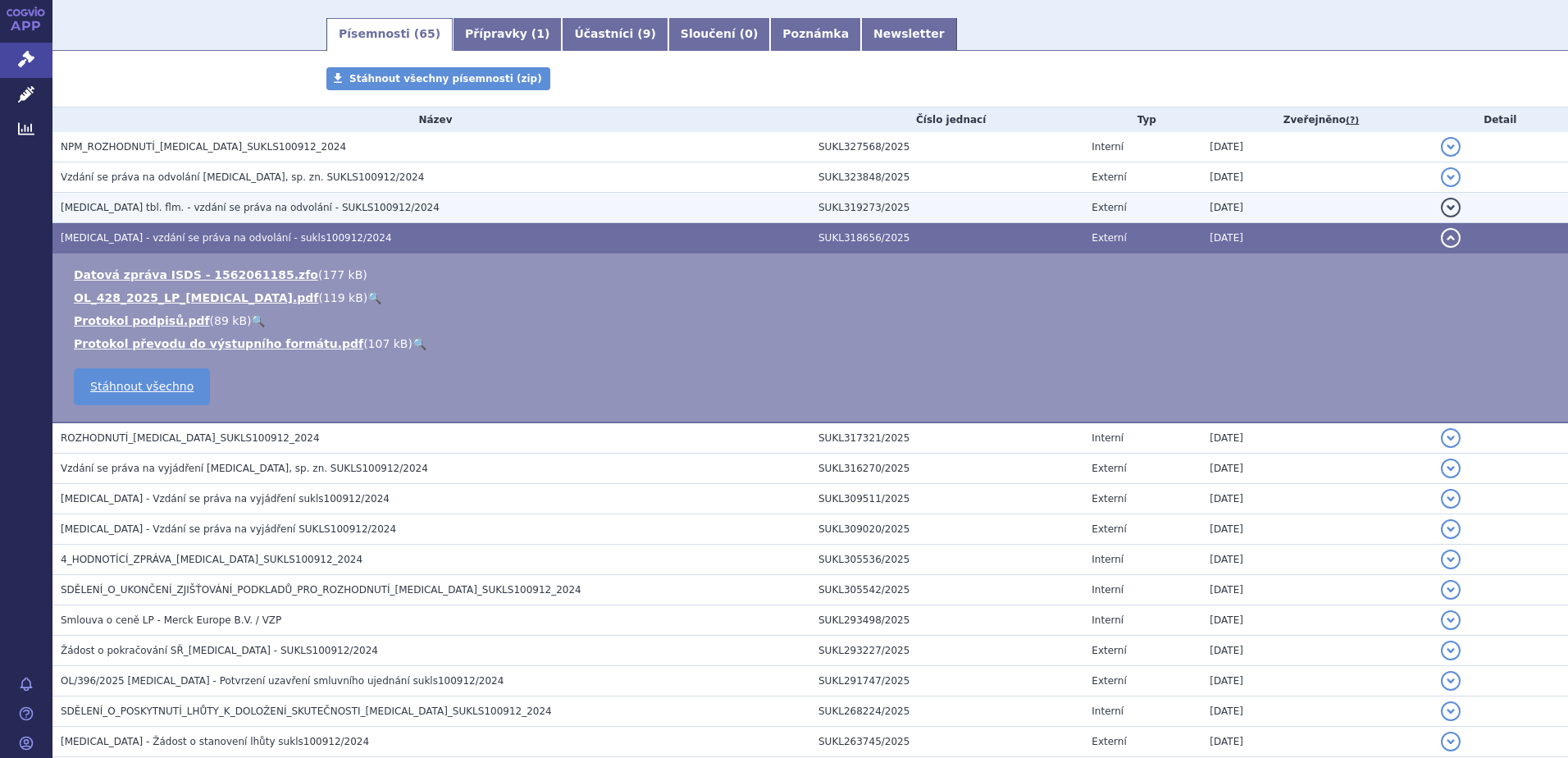
click at [178, 210] on span "[MEDICAL_DATA] tbl. flm. - vzdání se práva na odvolání - SUKLS100912/2024" at bounding box center [250, 208] width 379 height 11
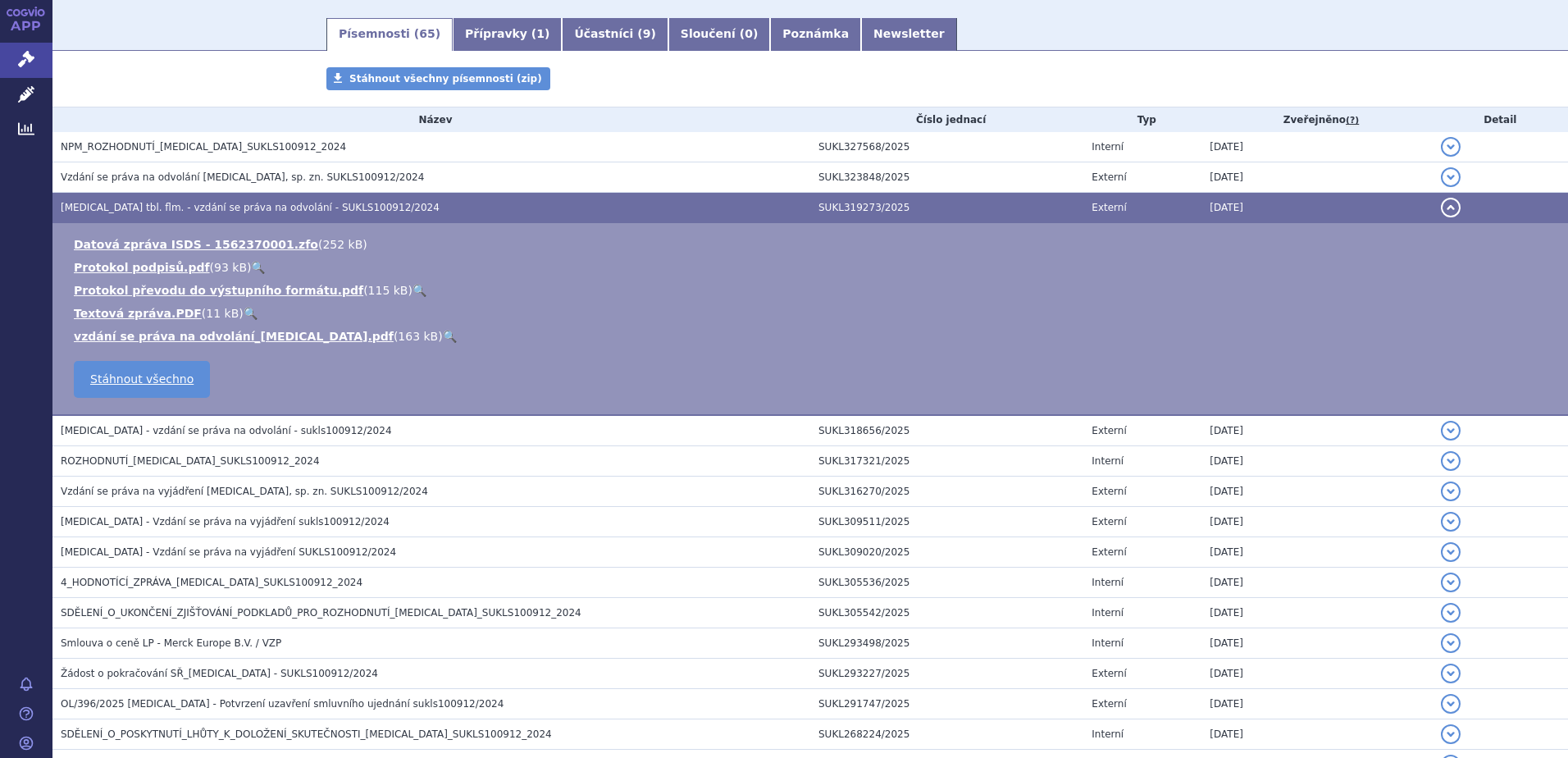
click at [443, 337] on link "🔍" at bounding box center [450, 336] width 14 height 13
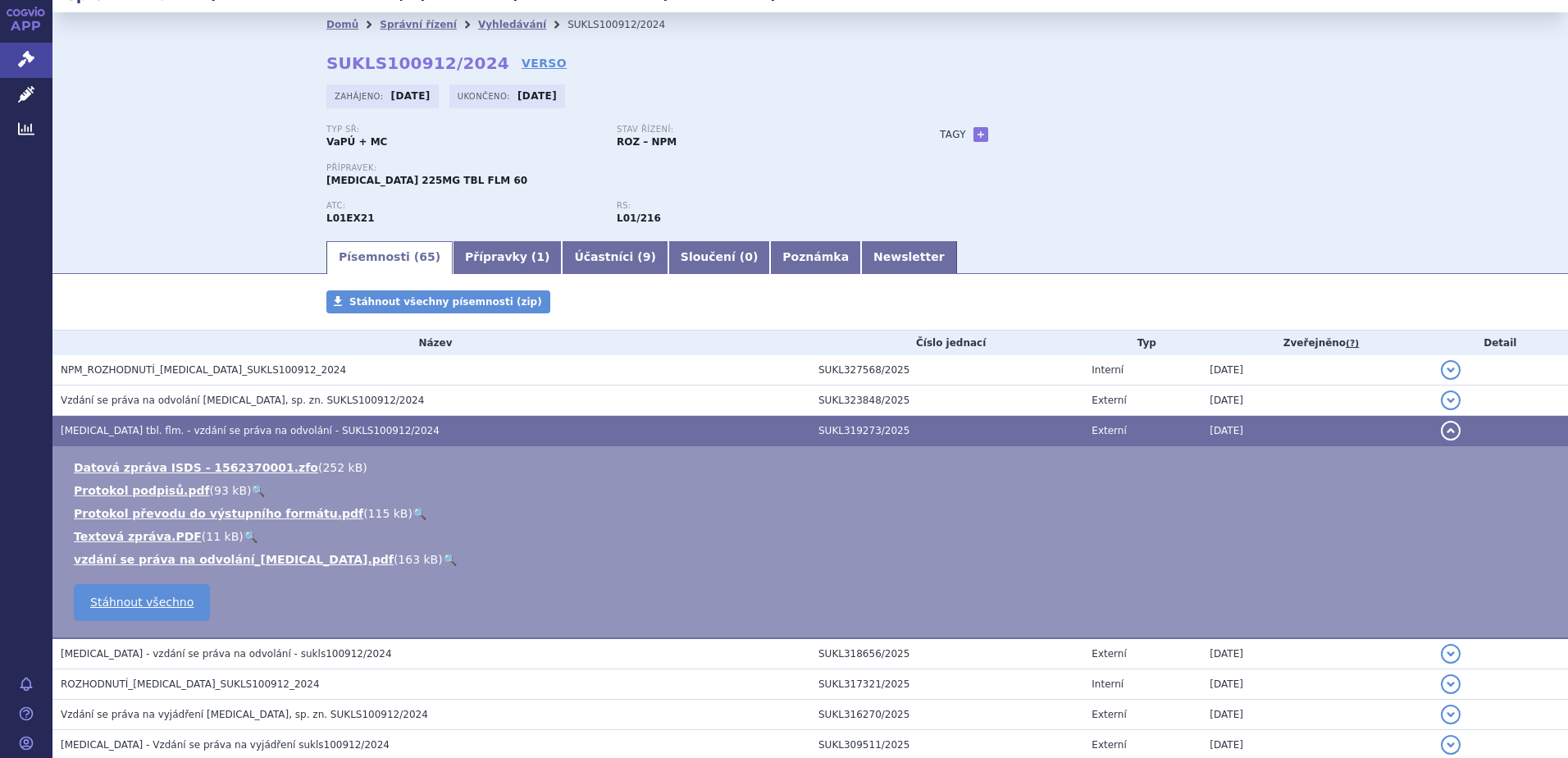
scroll to position [0, 0]
